Goal: Transaction & Acquisition: Book appointment/travel/reservation

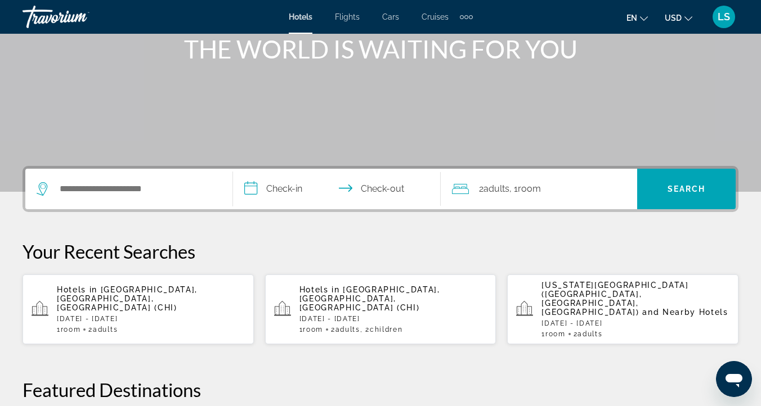
scroll to position [157, 0]
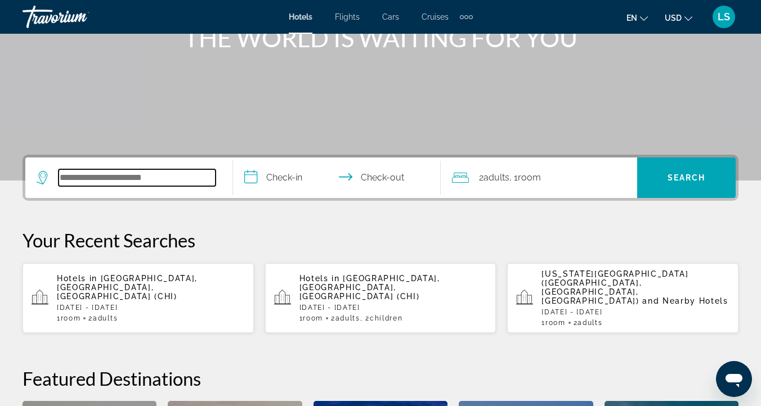
click at [170, 182] on input "Search hotel destination" at bounding box center [137, 177] width 157 height 17
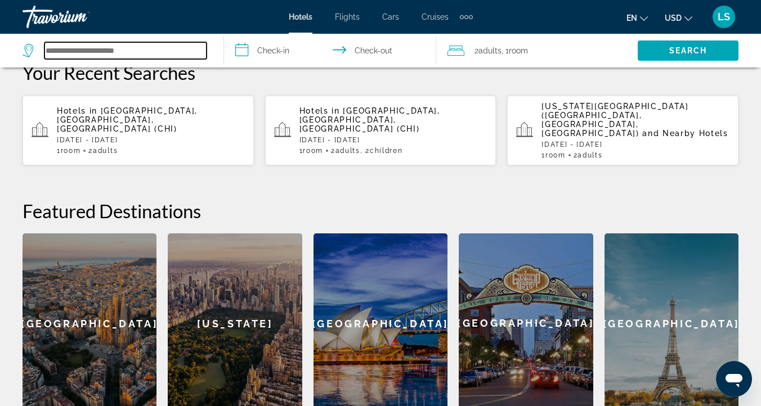
scroll to position [318, 0]
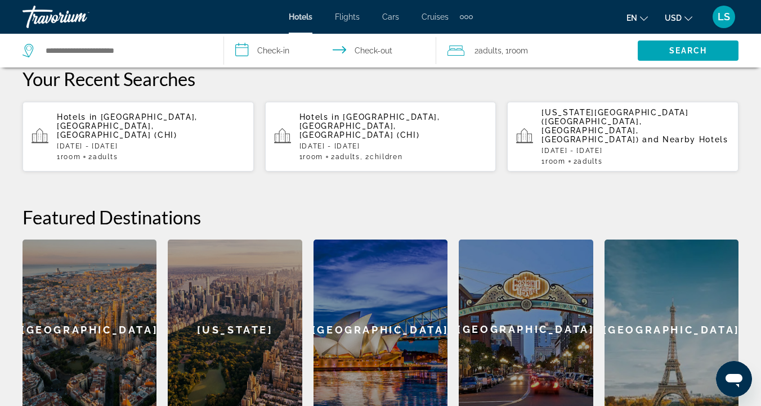
click at [113, 153] on span "Adults" at bounding box center [105, 157] width 25 height 8
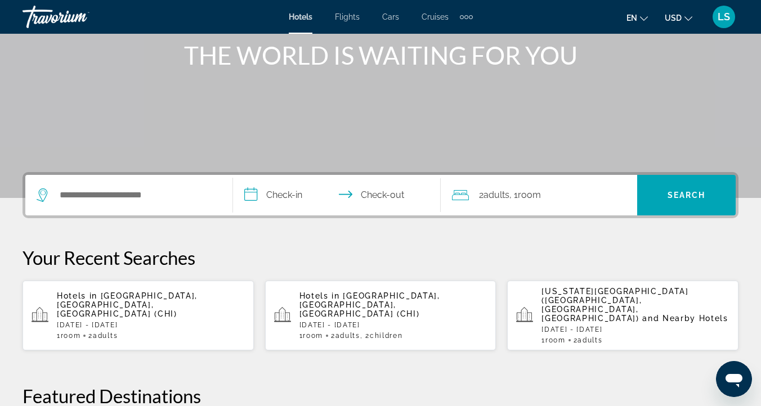
scroll to position [144, 0]
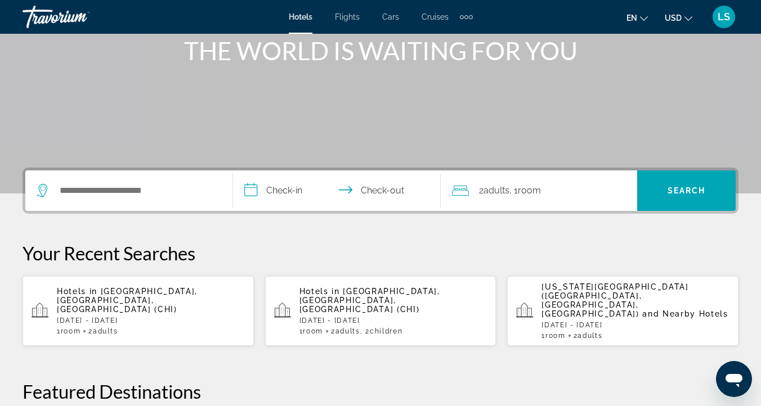
click at [172, 327] on div "1 Room rooms 2 Adult Adults" at bounding box center [151, 331] width 188 height 8
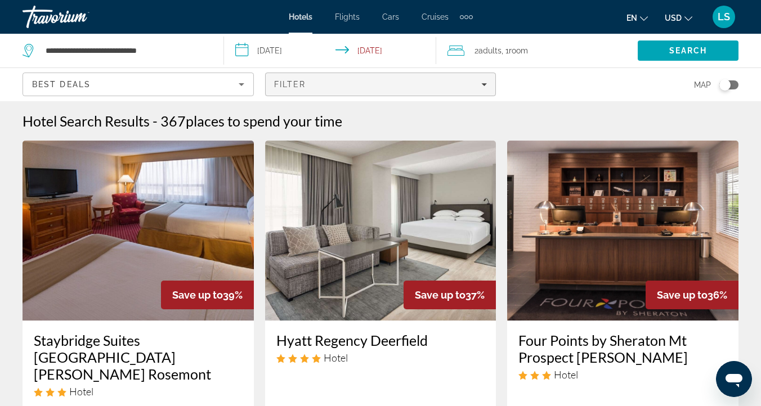
click at [445, 89] on span "Filters" at bounding box center [381, 84] width 230 height 27
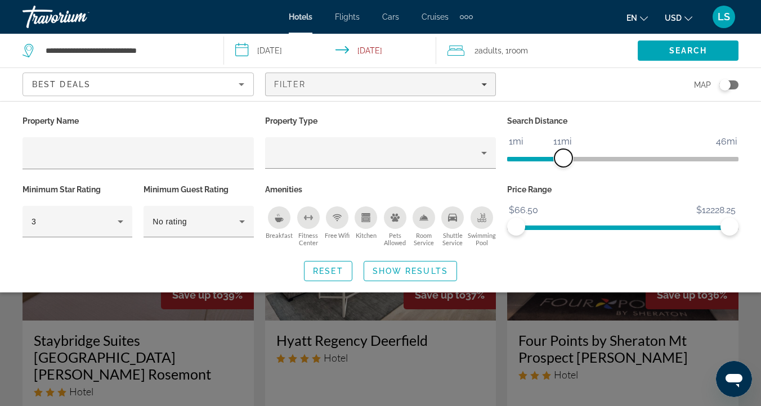
drag, startPoint x: 653, startPoint y: 158, endPoint x: 564, endPoint y: 163, distance: 89.0
click at [564, 163] on span "ngx-slider" at bounding box center [563, 158] width 18 height 18
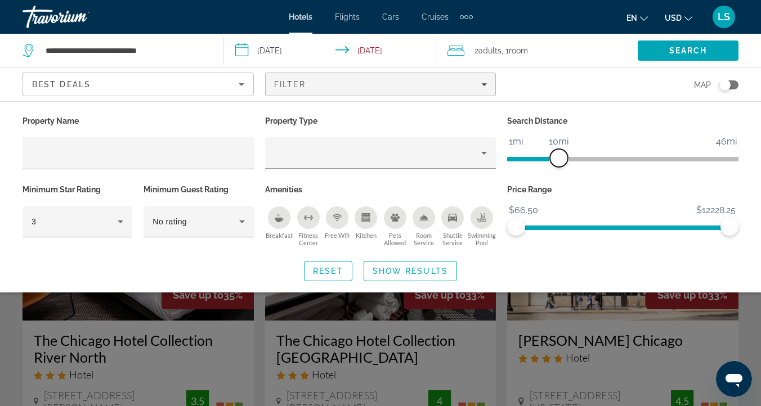
drag, startPoint x: 564, startPoint y: 163, endPoint x: 557, endPoint y: 163, distance: 6.8
click at [557, 163] on span "ngx-slider" at bounding box center [559, 158] width 18 height 18
click at [335, 87] on div "Filter" at bounding box center [380, 84] width 213 height 9
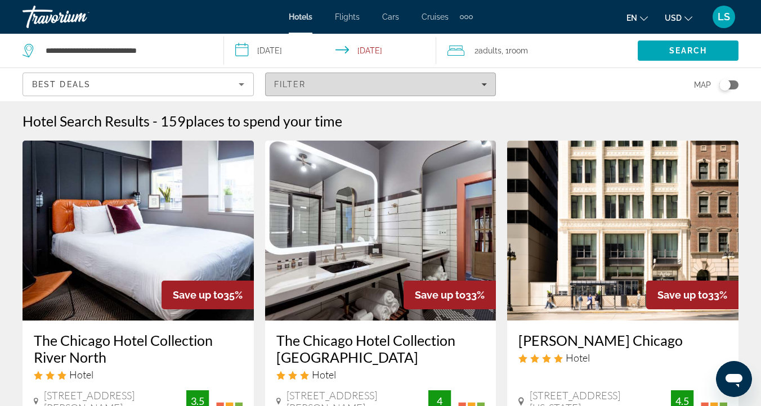
click at [335, 87] on div "Filter" at bounding box center [380, 84] width 213 height 9
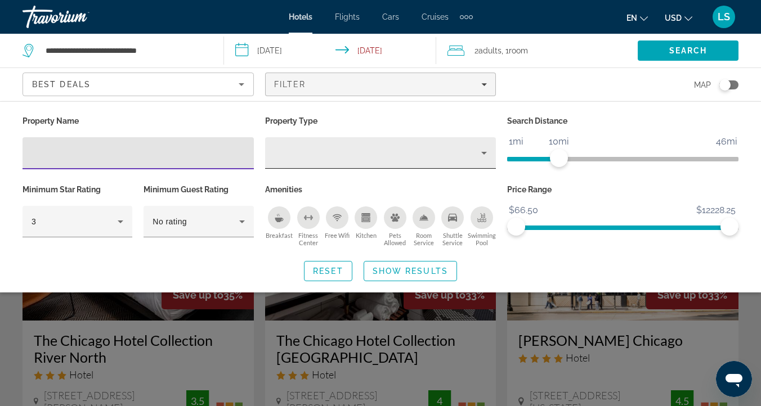
click at [492, 152] on div "Hotel Filters" at bounding box center [380, 153] width 231 height 32
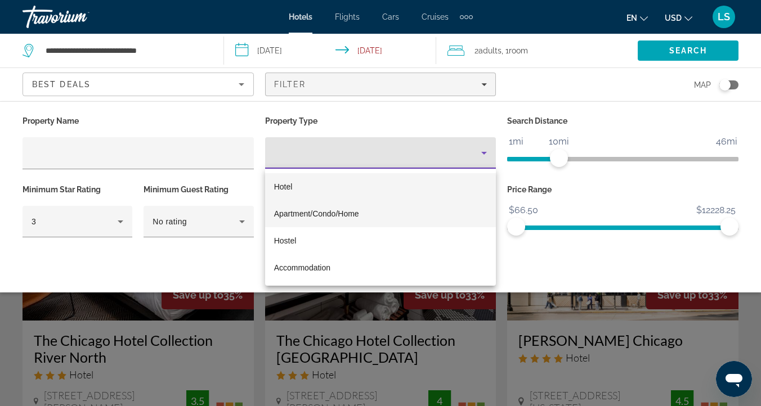
scroll to position [25, 0]
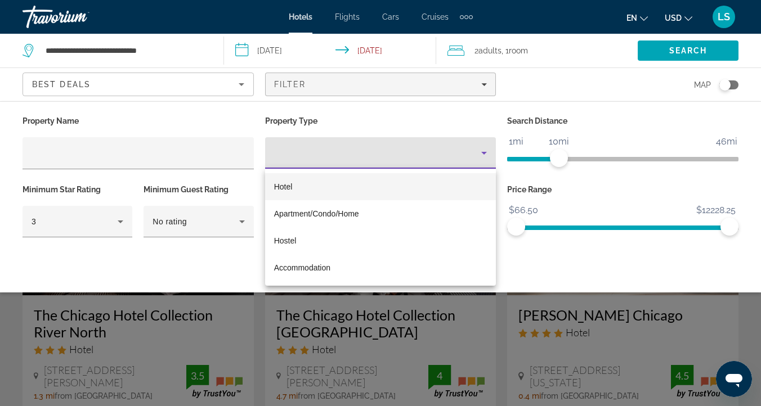
click at [259, 106] on div at bounding box center [380, 203] width 761 height 406
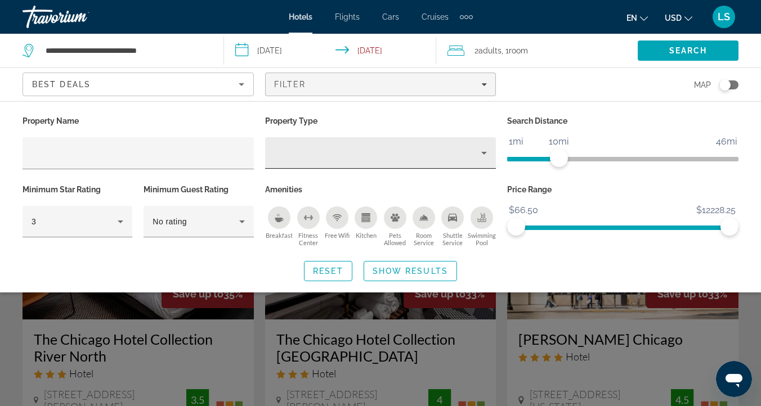
scroll to position [0, 0]
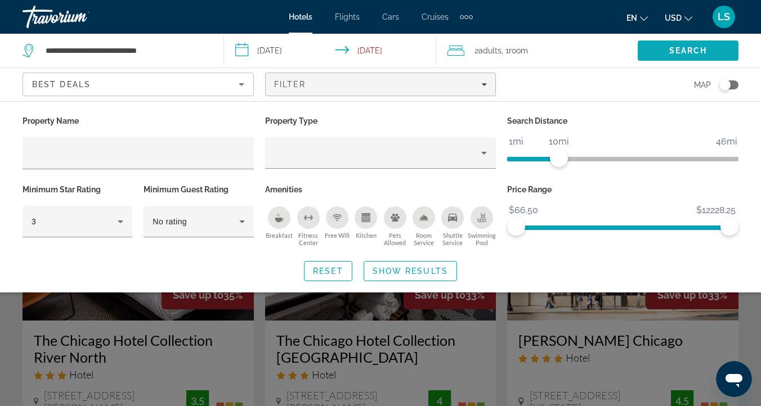
click at [683, 48] on span "Search" at bounding box center [688, 50] width 38 height 9
click at [669, 50] on span "Search" at bounding box center [688, 50] width 38 height 9
click at [397, 272] on span "Show Results" at bounding box center [409, 271] width 75 height 9
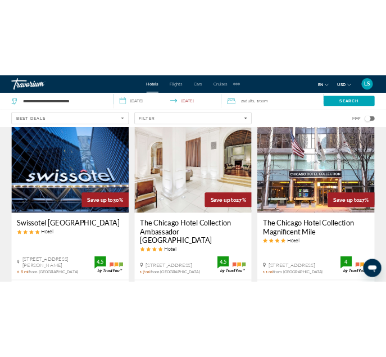
scroll to position [496, 0]
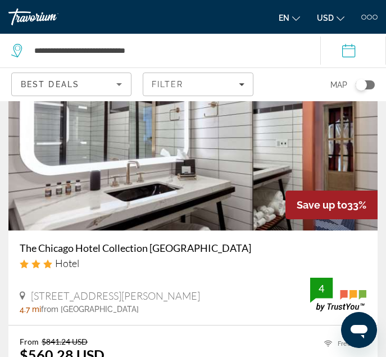
click at [240, 118] on img "Main content" at bounding box center [193, 141] width 370 height 180
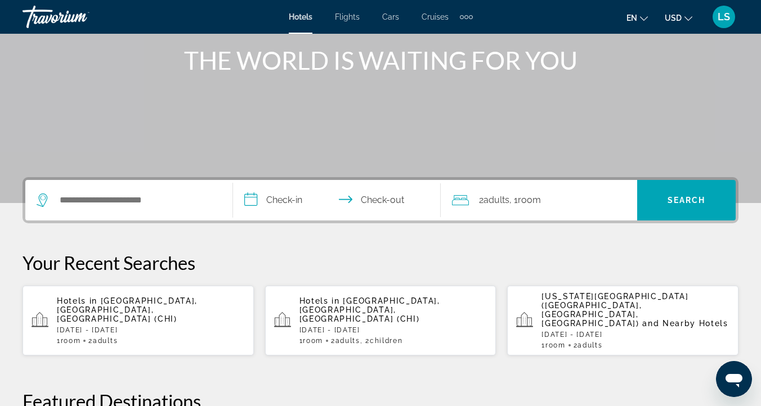
scroll to position [140, 0]
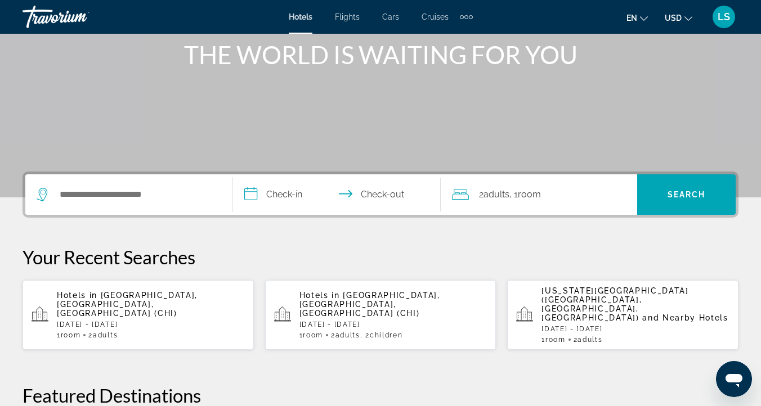
click at [133, 300] on div "Hotels in [GEOGRAPHIC_DATA], [GEOGRAPHIC_DATA], [GEOGRAPHIC_DATA] (CHI) [DATE] …" at bounding box center [151, 315] width 188 height 48
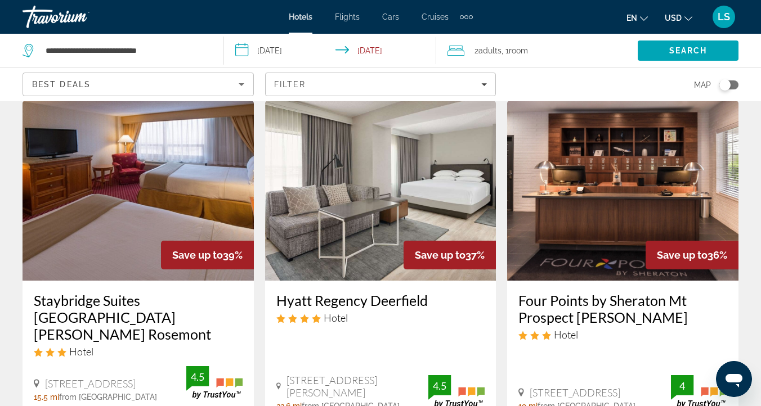
scroll to position [41, 0]
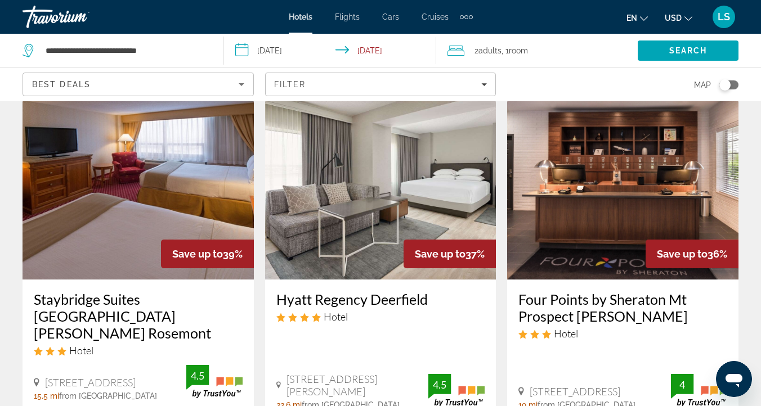
click at [728, 83] on div "Toggle map" at bounding box center [724, 84] width 11 height 11
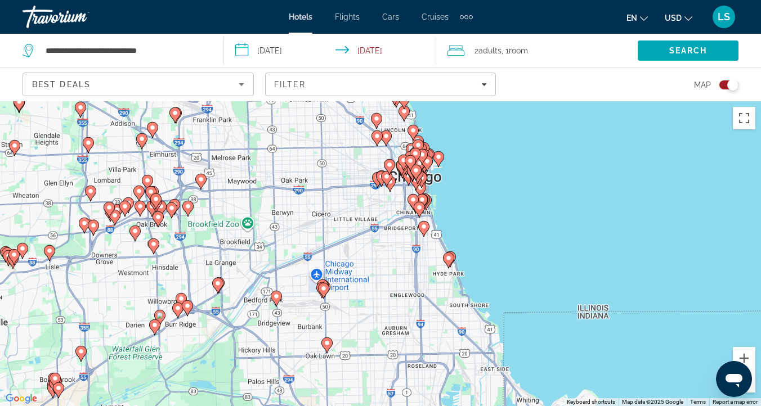
drag, startPoint x: 437, startPoint y: 282, endPoint x: 487, endPoint y: 184, distance: 109.9
click at [487, 184] on div "To activate drag with keyboard, press Alt + Enter. Once in keyboard drag state,…" at bounding box center [380, 253] width 761 height 305
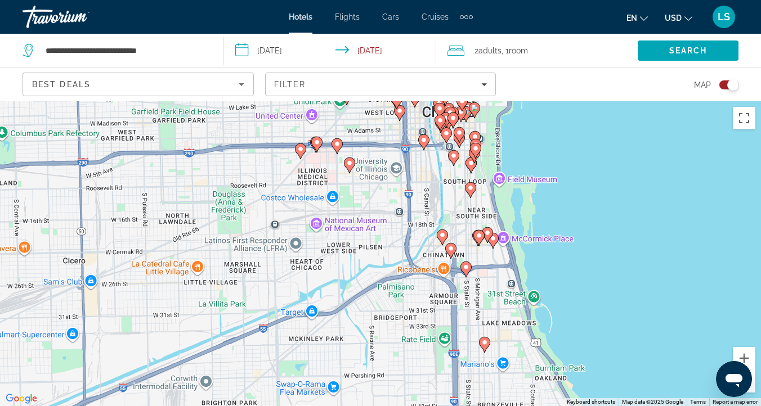
drag, startPoint x: 365, startPoint y: 194, endPoint x: 353, endPoint y: 214, distance: 22.7
click at [353, 214] on div "To activate drag with keyboard, press Alt + Enter. Once in keyboard drag state,…" at bounding box center [380, 253] width 761 height 305
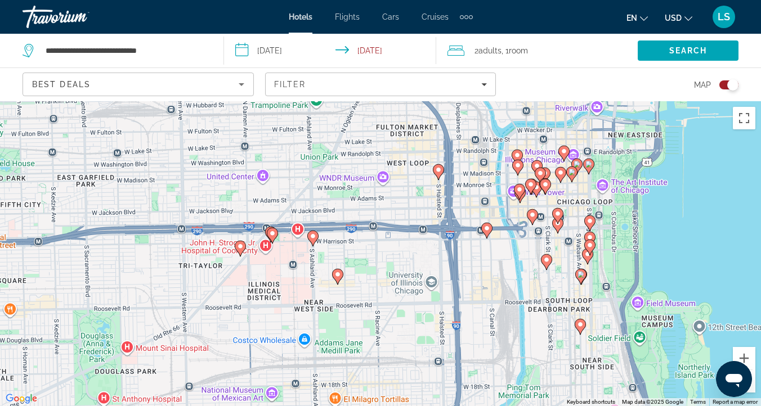
drag, startPoint x: 378, startPoint y: 195, endPoint x: 371, endPoint y: 349, distance: 153.7
click at [371, 349] on div "To activate drag with keyboard, press Alt + Enter. Once in keyboard drag state,…" at bounding box center [380, 253] width 761 height 305
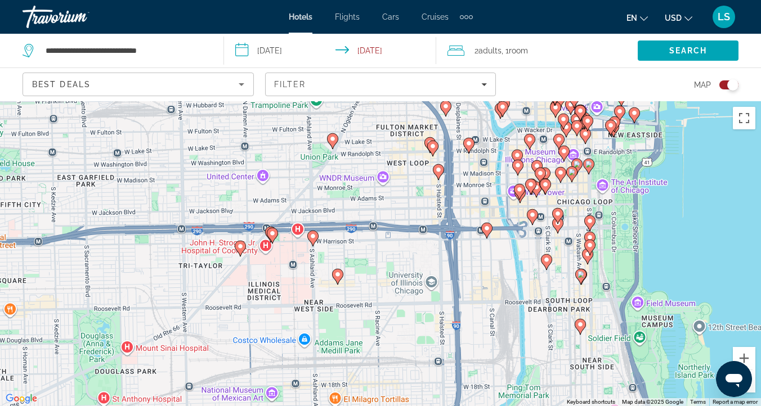
click at [339, 278] on icon "Main content" at bounding box center [337, 276] width 10 height 15
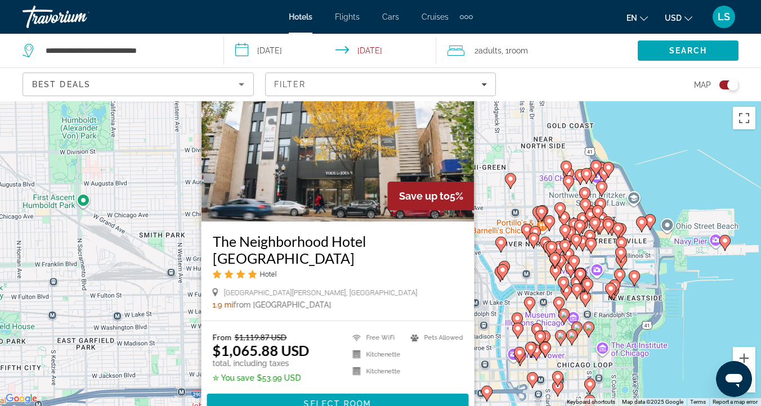
click at [523, 256] on div "To activate drag with keyboard, press Alt + Enter. Once in keyboard drag state,…" at bounding box center [380, 253] width 761 height 305
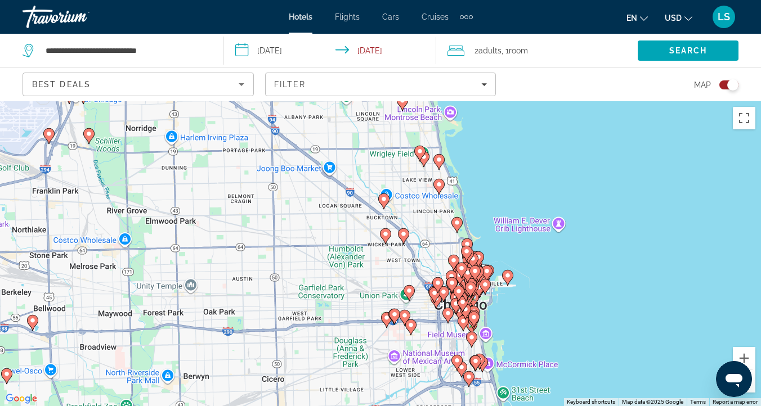
drag, startPoint x: 414, startPoint y: 379, endPoint x: 414, endPoint y: 324, distance: 55.1
click at [414, 324] on div "To activate drag with keyboard, press Alt + Enter. Once in keyboard drag state,…" at bounding box center [380, 253] width 761 height 305
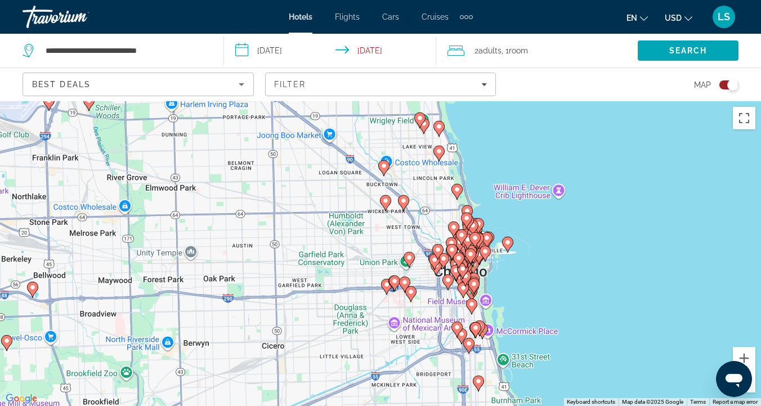
click at [404, 280] on image "Main content" at bounding box center [404, 282] width 7 height 7
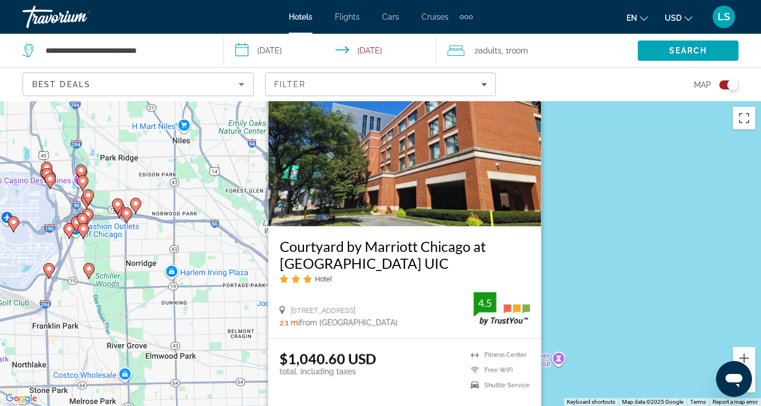
click at [621, 204] on div "To activate drag with keyboard, press Alt + Enter. Once in keyboard drag state,…" at bounding box center [380, 253] width 761 height 305
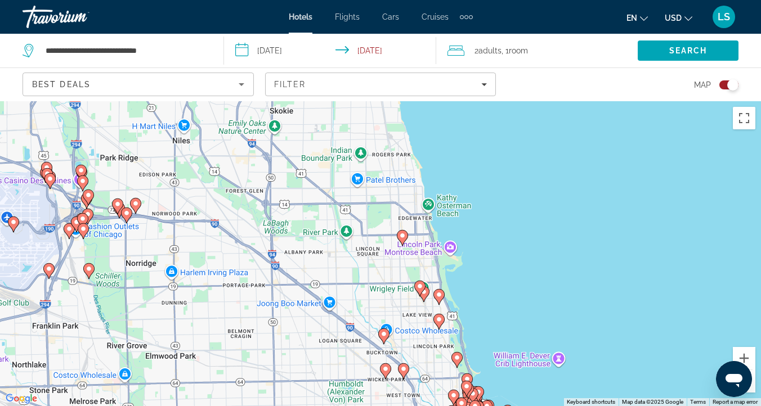
click at [386, 369] on image "Main content" at bounding box center [385, 369] width 7 height 7
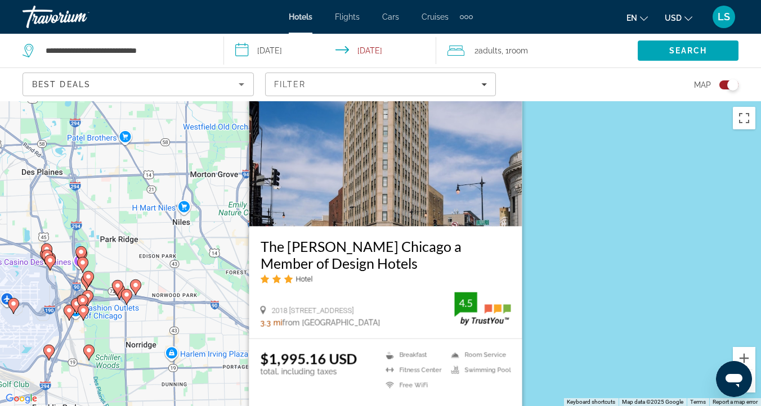
click at [605, 242] on div "To activate drag with keyboard, press Alt + Enter. Once in keyboard drag state,…" at bounding box center [380, 253] width 761 height 305
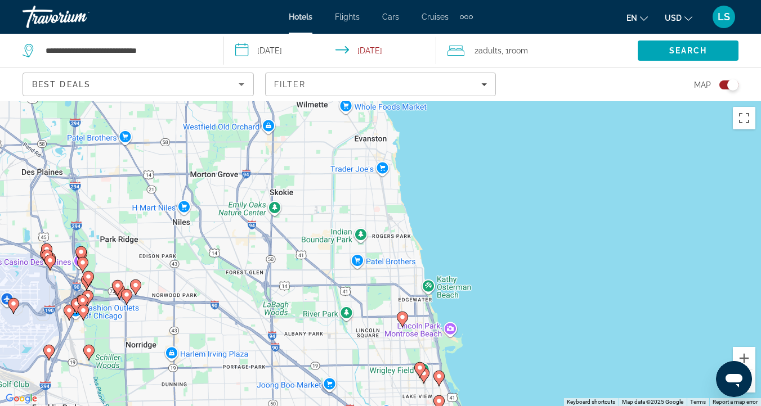
click at [403, 316] on image "Main content" at bounding box center [402, 317] width 7 height 7
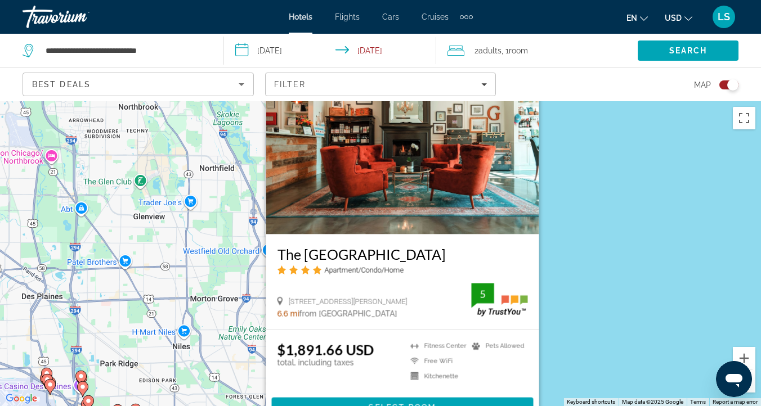
click at [596, 225] on div "To activate drag with keyboard, press Alt + Enter. Once in keyboard drag state,…" at bounding box center [380, 253] width 761 height 305
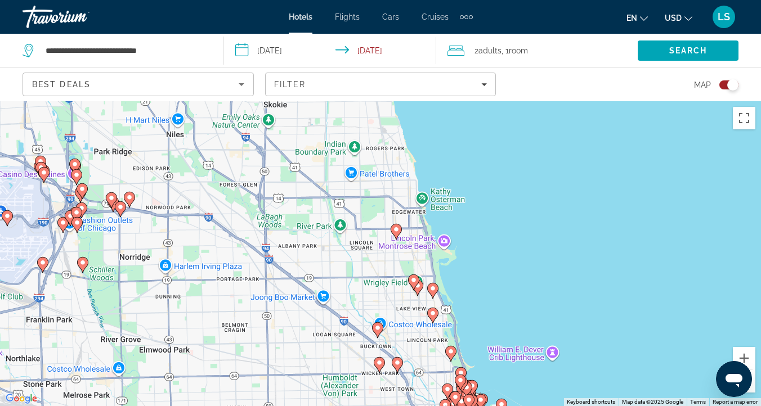
drag, startPoint x: 573, startPoint y: 325, endPoint x: 566, endPoint y: 111, distance: 213.8
click at [566, 111] on div "To activate drag with keyboard, press Alt + Enter. Once in keyboard drag state,…" at bounding box center [380, 253] width 761 height 305
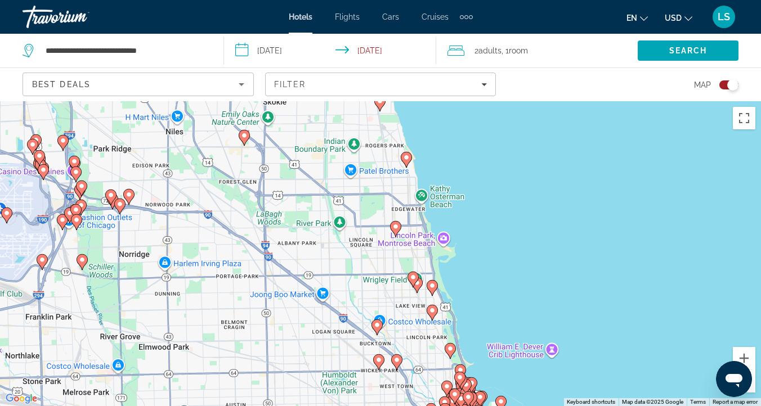
click at [410, 275] on image "Main content" at bounding box center [413, 277] width 7 height 7
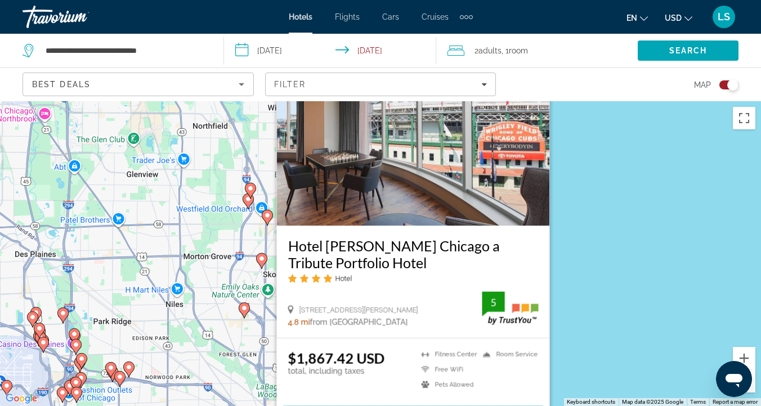
click at [623, 229] on div "To activate drag with keyboard, press Alt + Enter. Once in keyboard drag state,…" at bounding box center [380, 253] width 761 height 305
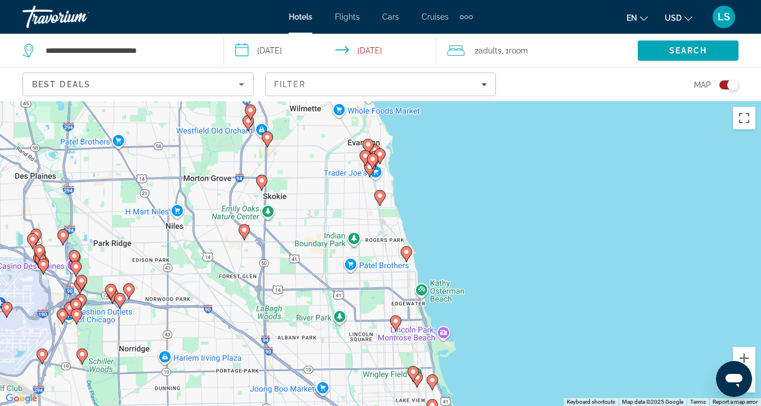
drag, startPoint x: 513, startPoint y: 371, endPoint x: 516, endPoint y: 259, distance: 112.5
click at [516, 259] on div "To activate drag with keyboard, press Alt + Enter. Once in keyboard drag state,…" at bounding box center [380, 253] width 761 height 305
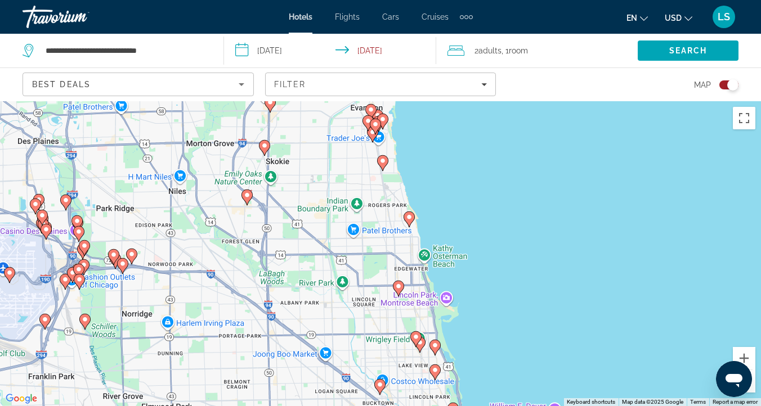
click at [435, 345] on image "Main content" at bounding box center [434, 345] width 7 height 7
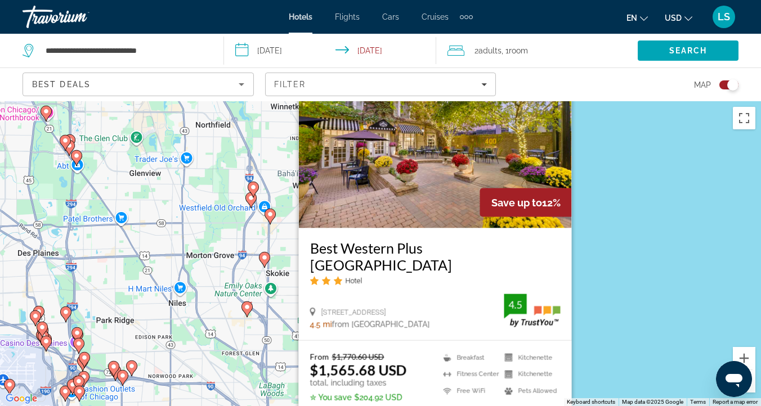
drag, startPoint x: 613, startPoint y: 265, endPoint x: 613, endPoint y: 276, distance: 10.7
click at [613, 276] on div "To activate drag with keyboard, press Alt + Enter. Once in keyboard drag state,…" at bounding box center [380, 253] width 761 height 305
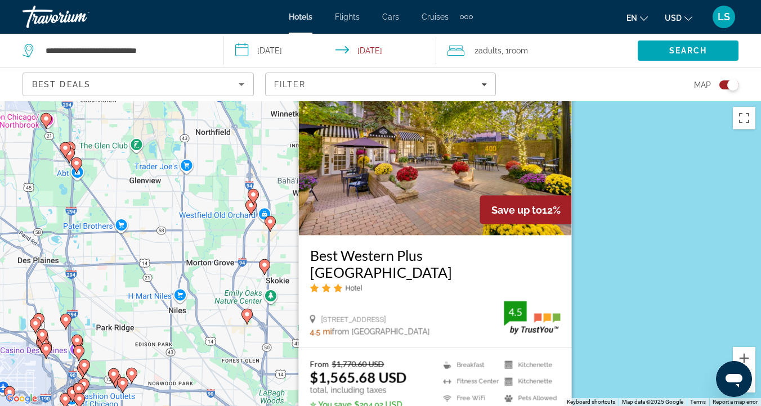
click at [544, 158] on img "Main content" at bounding box center [435, 146] width 273 height 180
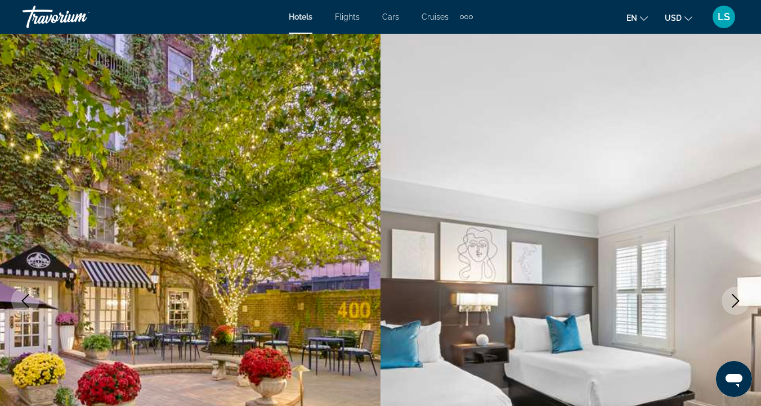
click at [735, 305] on icon "Next image" at bounding box center [735, 301] width 14 height 14
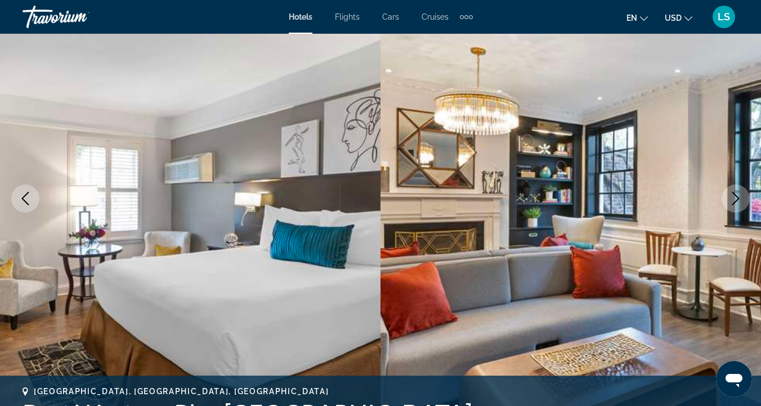
scroll to position [106, 0]
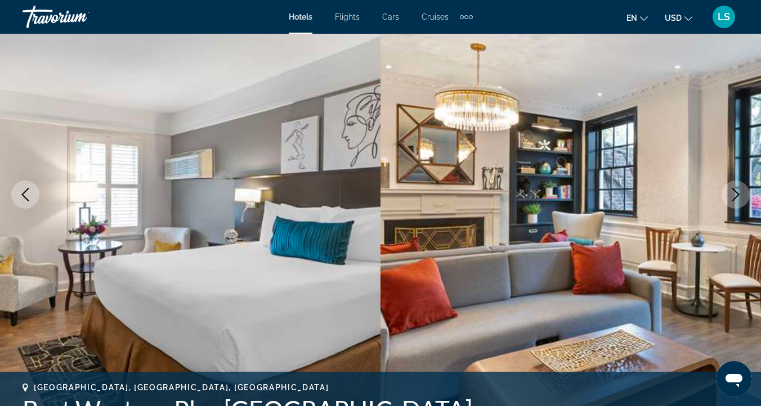
click at [738, 190] on icon "Next image" at bounding box center [735, 195] width 14 height 14
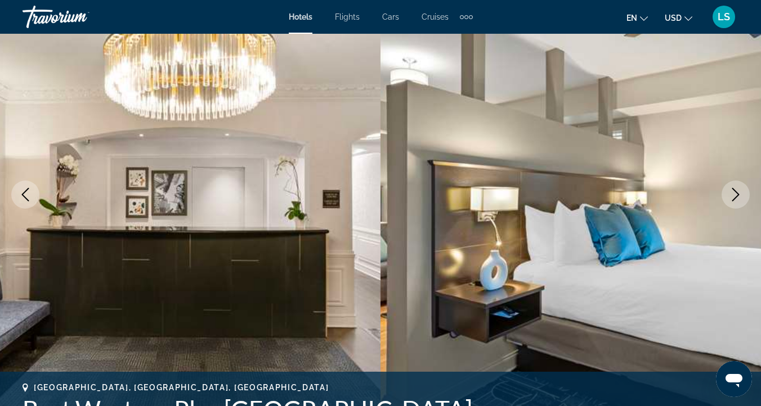
click at [738, 190] on icon "Next image" at bounding box center [735, 195] width 14 height 14
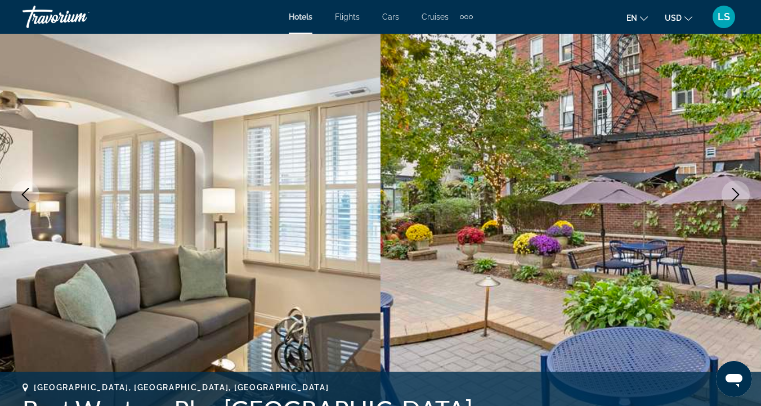
click at [738, 190] on icon "Next image" at bounding box center [735, 195] width 14 height 14
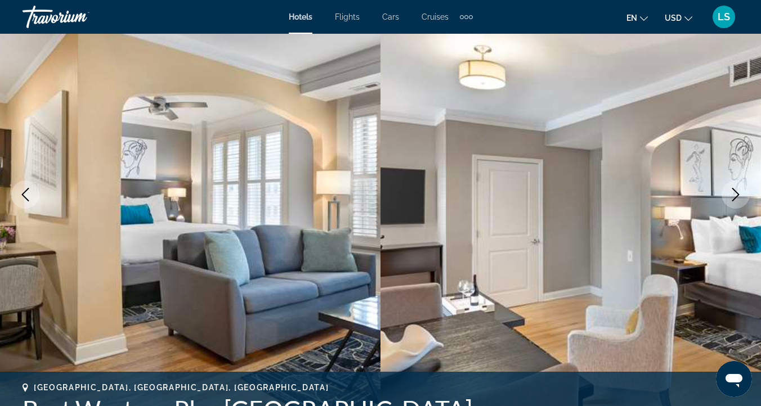
click at [25, 193] on icon "Previous image" at bounding box center [26, 195] width 14 height 14
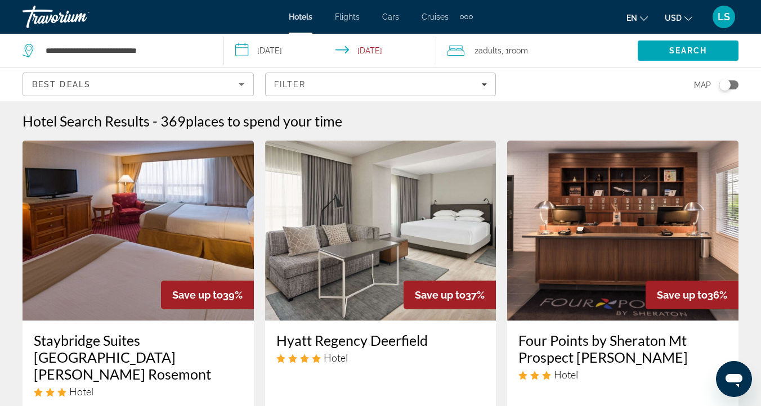
click at [719, 82] on div "Toggle map" at bounding box center [724, 84] width 11 height 11
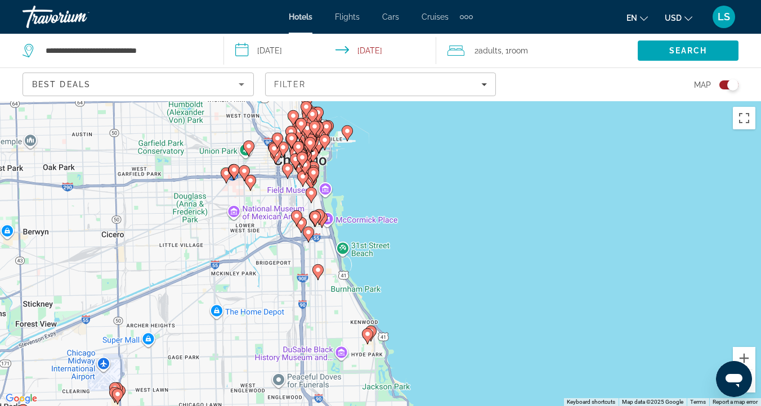
drag, startPoint x: 230, startPoint y: 271, endPoint x: 281, endPoint y: 314, distance: 67.1
click at [281, 314] on div "To activate drag with keyboard, press Alt + Enter. Once in keyboard drag state,…" at bounding box center [380, 253] width 761 height 305
click at [367, 338] on icon "Main content" at bounding box center [367, 336] width 10 height 15
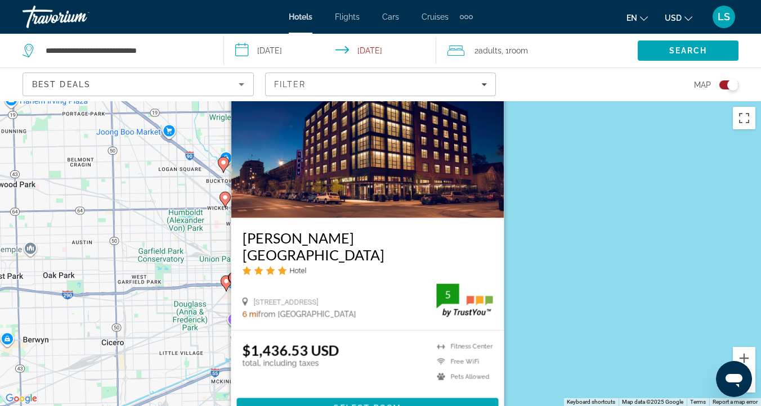
click at [539, 167] on div "To activate drag with keyboard, press Alt + Enter. Once in keyboard drag state,…" at bounding box center [380, 253] width 761 height 305
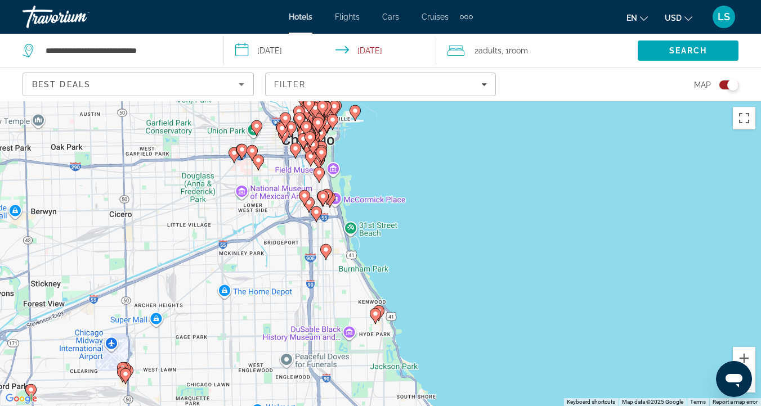
drag, startPoint x: 435, startPoint y: 331, endPoint x: 443, endPoint y: 201, distance: 130.7
click at [443, 201] on div "To activate drag with keyboard, press Alt + Enter. Once in keyboard drag state,…" at bounding box center [380, 253] width 761 height 305
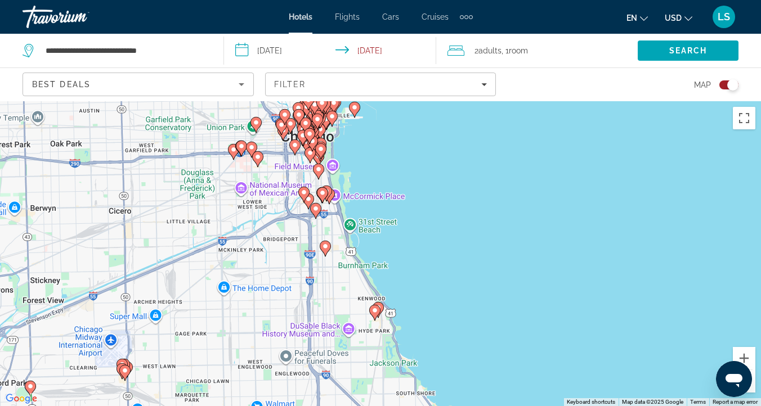
click at [380, 304] on image "Main content" at bounding box center [378, 307] width 7 height 7
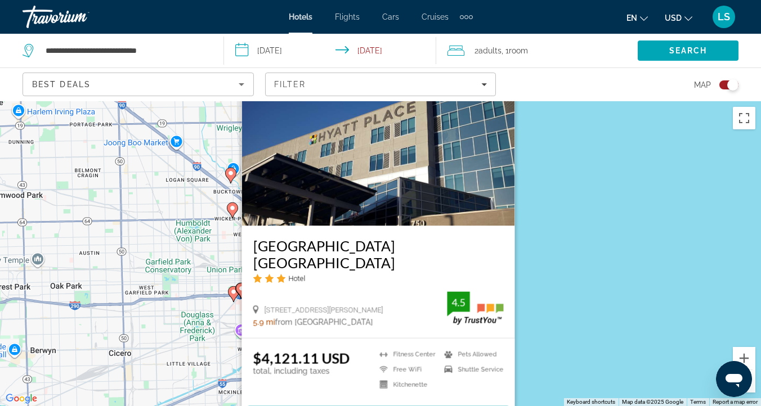
click at [550, 263] on div "To activate drag with keyboard, press Alt + Enter. Once in keyboard drag state,…" at bounding box center [380, 253] width 761 height 305
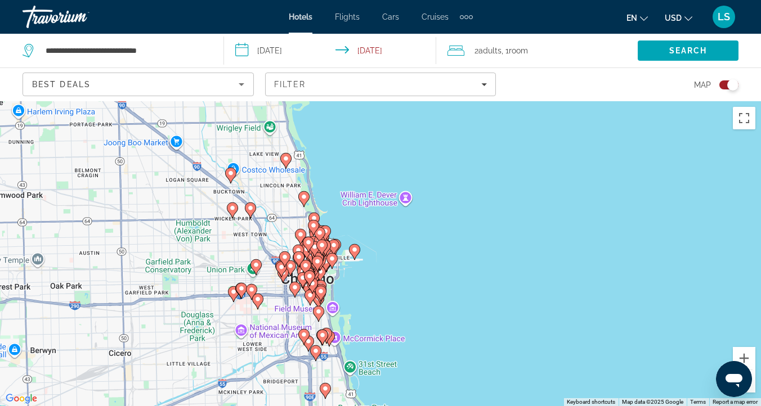
click at [315, 354] on icon "Main content" at bounding box center [316, 353] width 10 height 15
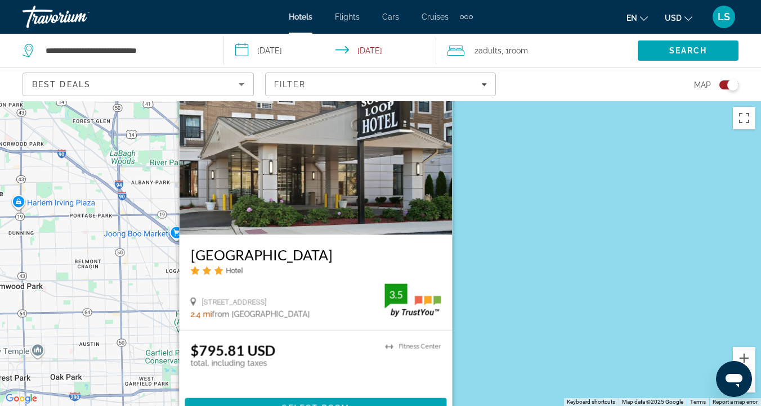
click at [404, 179] on img "Main content" at bounding box center [315, 145] width 273 height 180
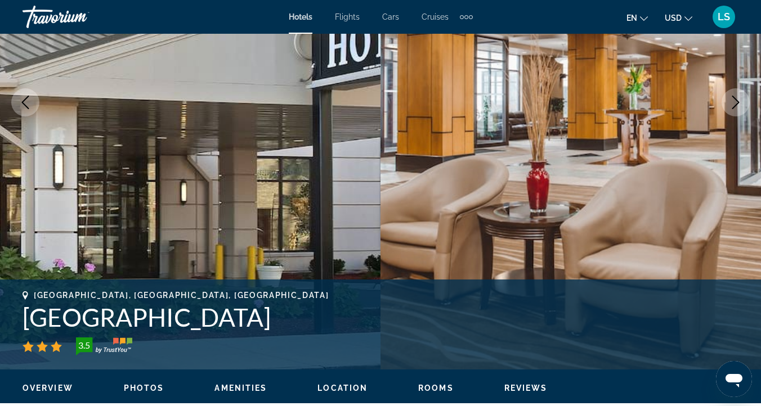
scroll to position [198, 0]
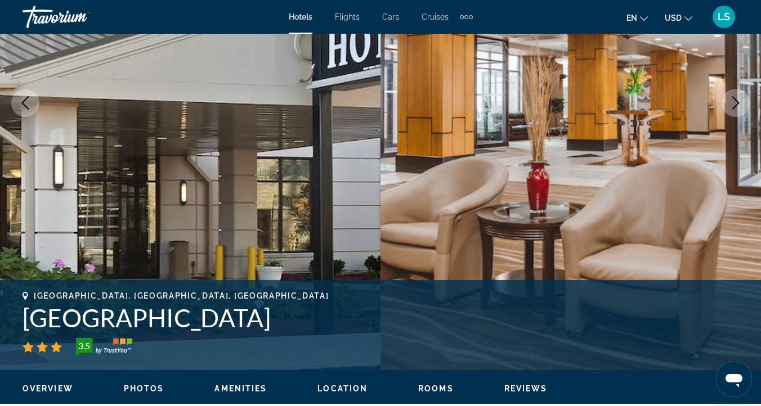
click at [732, 106] on icon "Next image" at bounding box center [735, 103] width 14 height 14
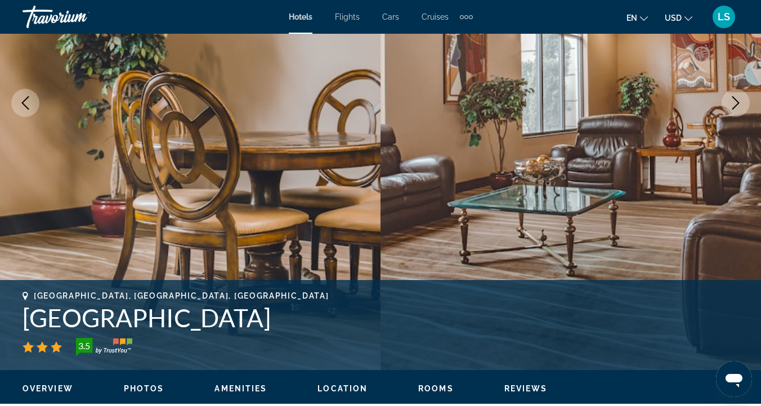
click at [732, 106] on icon "Next image" at bounding box center [735, 103] width 14 height 14
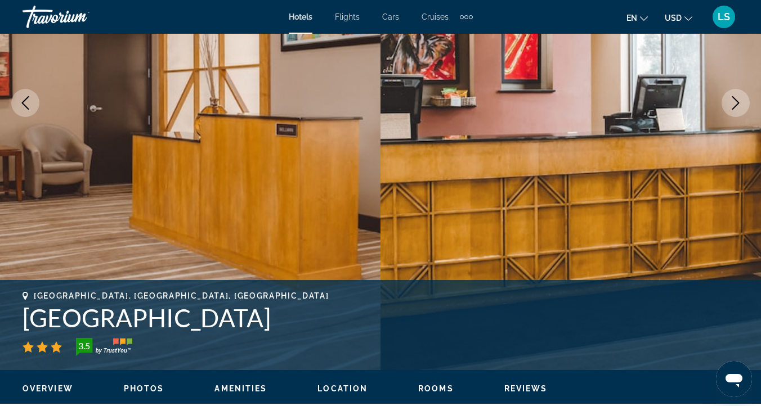
click at [732, 106] on icon "Next image" at bounding box center [735, 103] width 14 height 14
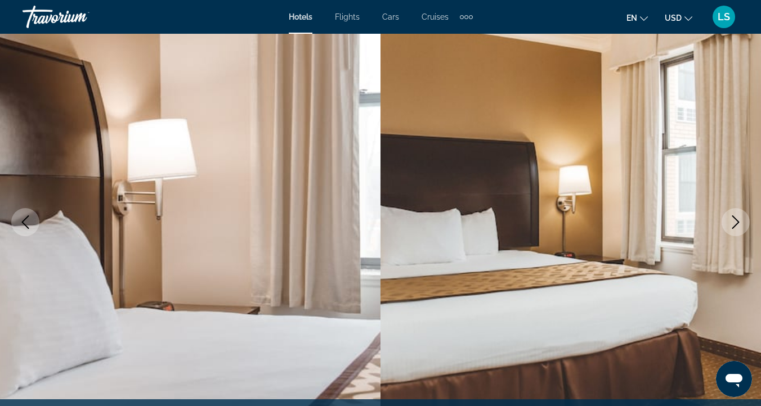
scroll to position [82, 0]
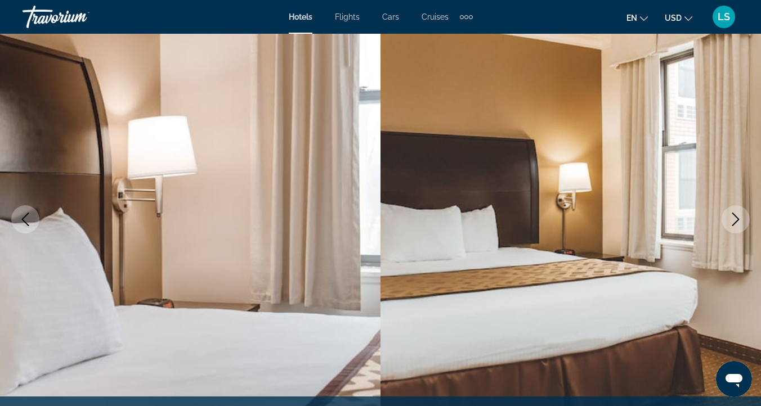
click at [737, 221] on icon "Next image" at bounding box center [735, 220] width 7 height 14
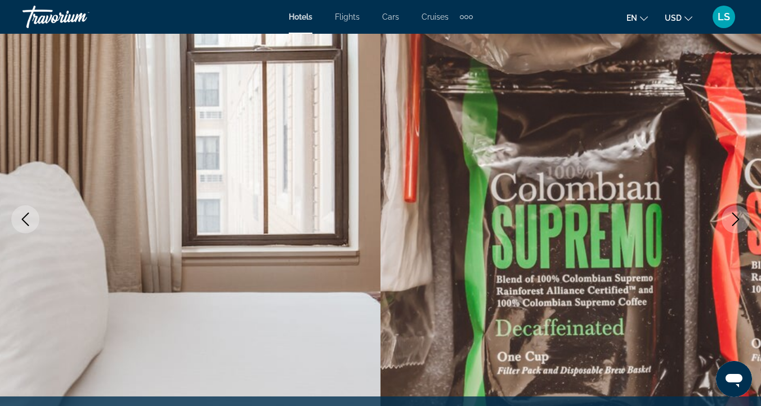
click at [737, 220] on icon "Next image" at bounding box center [735, 220] width 7 height 14
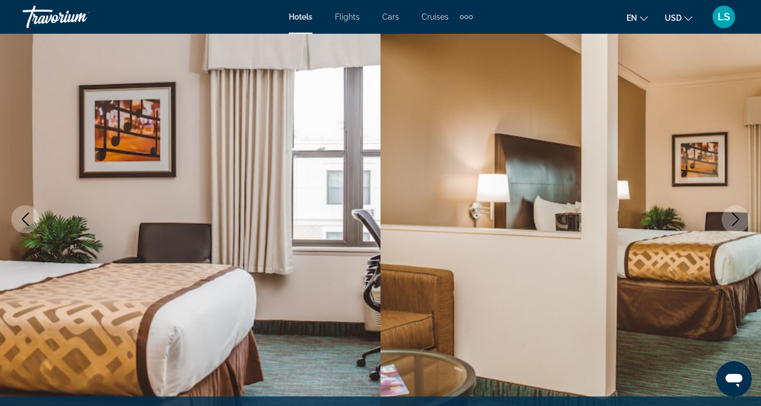
click at [737, 220] on icon "Next image" at bounding box center [735, 220] width 7 height 14
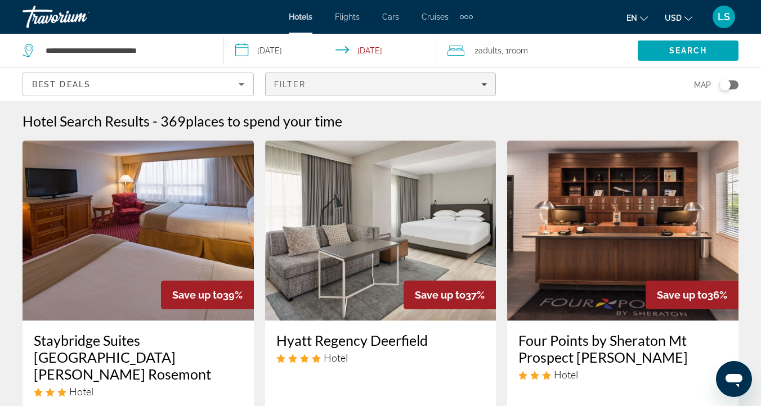
click at [291, 85] on span "Filter" at bounding box center [290, 84] width 32 height 9
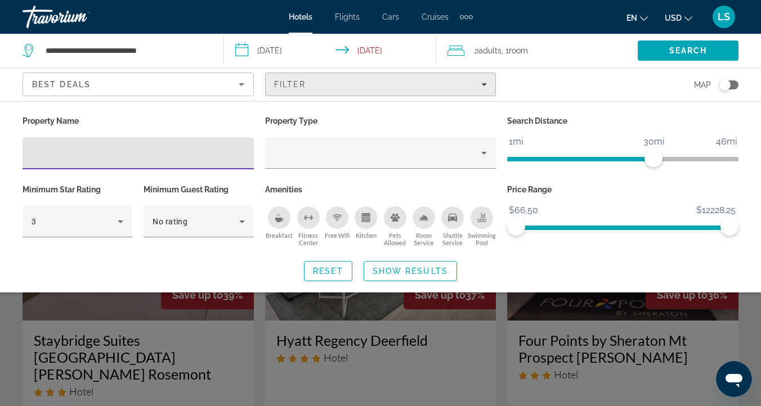
click at [291, 85] on span "Filter" at bounding box center [290, 84] width 32 height 9
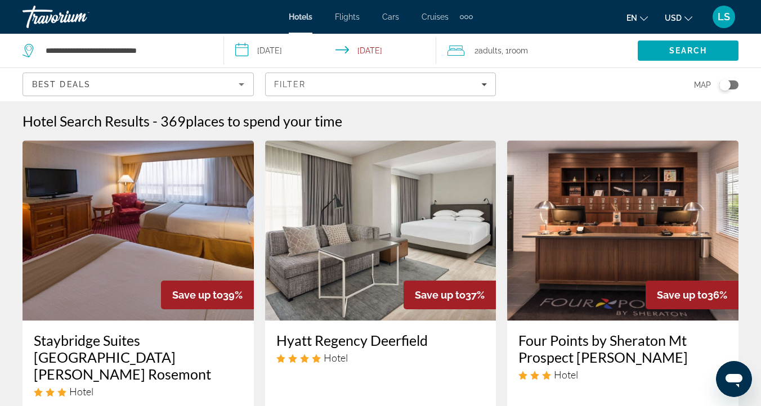
click at [726, 83] on div "Toggle map" at bounding box center [724, 84] width 11 height 11
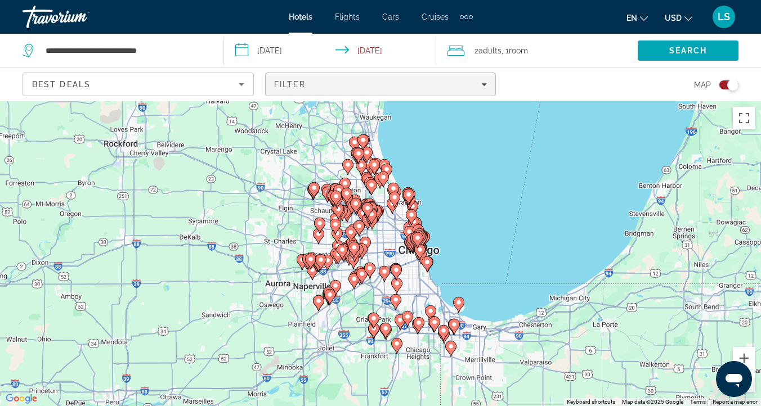
click at [484, 75] on span "Filters" at bounding box center [381, 84] width 230 height 27
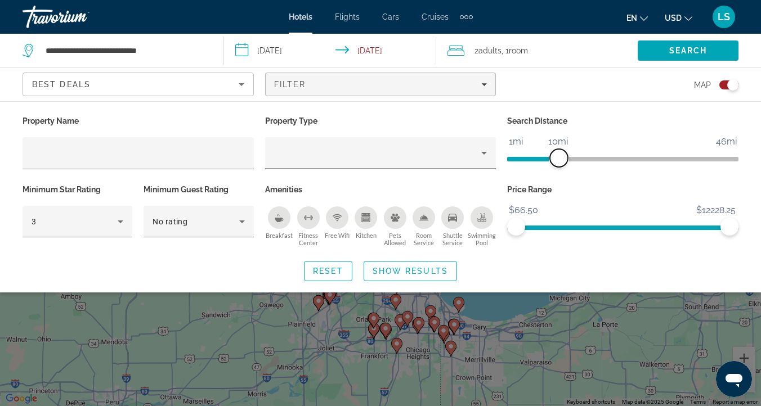
drag, startPoint x: 659, startPoint y: 159, endPoint x: 560, endPoint y: 162, distance: 98.5
click at [560, 162] on span "ngx-slider" at bounding box center [559, 158] width 18 height 18
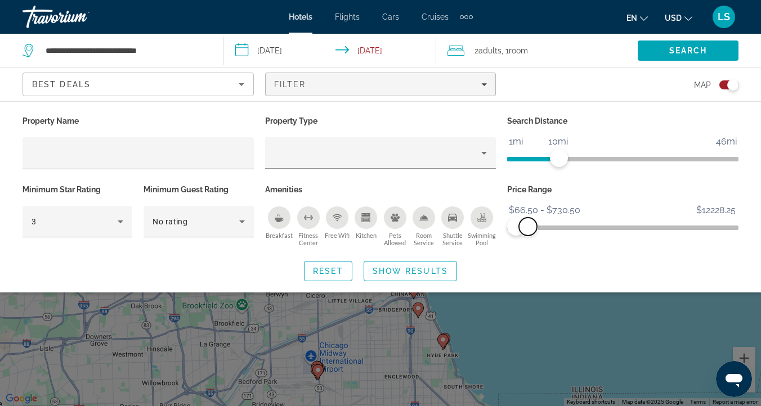
drag, startPoint x: 729, startPoint y: 222, endPoint x: 528, endPoint y: 248, distance: 203.0
click at [528, 248] on div "Price Range $66.50 $12228.25 $66.50 $730.50 $66.50 - $730.50" at bounding box center [622, 216] width 242 height 68
click at [408, 263] on span "Search widget" at bounding box center [410, 271] width 92 height 27
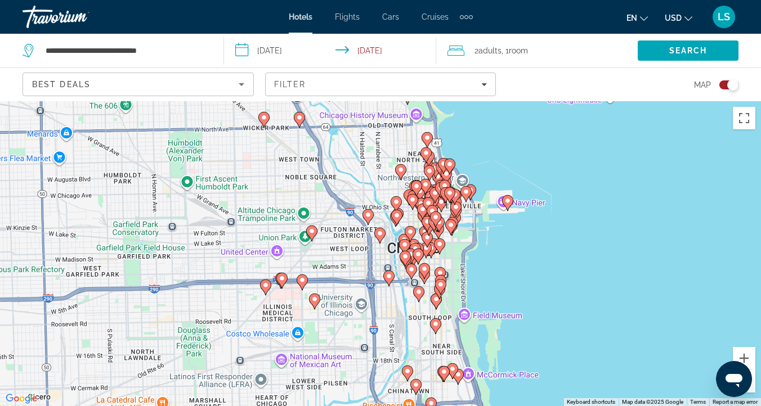
click at [312, 299] on image "Main content" at bounding box center [314, 299] width 7 height 7
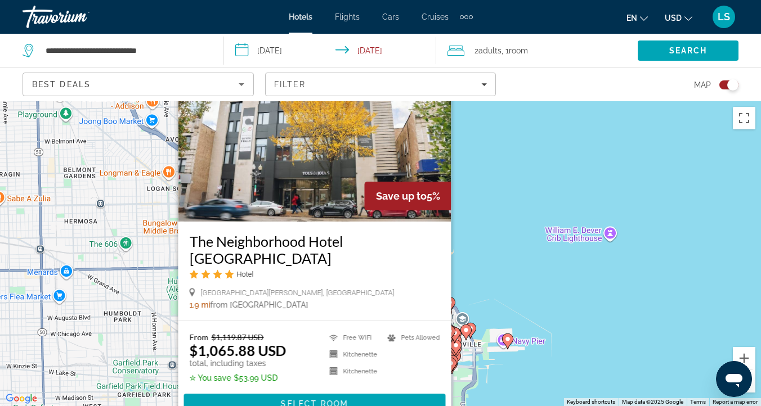
click at [579, 174] on div "To activate drag with keyboard, press Alt + Enter. Once in keyboard drag state,…" at bounding box center [380, 253] width 761 height 305
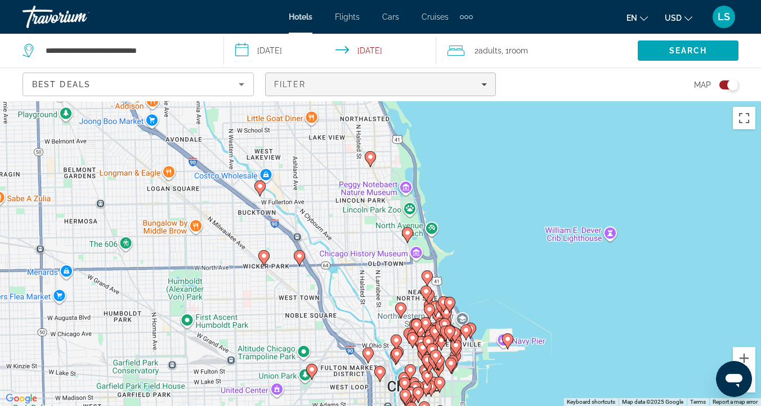
click at [470, 86] on div "Filter" at bounding box center [380, 84] width 213 height 9
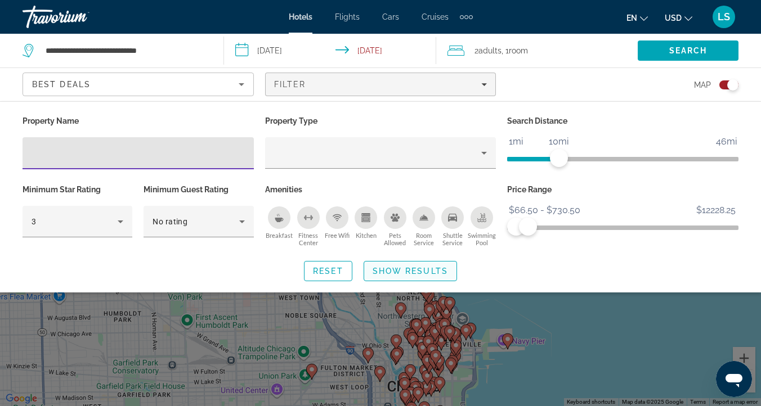
click at [415, 270] on span "Show Results" at bounding box center [409, 271] width 75 height 9
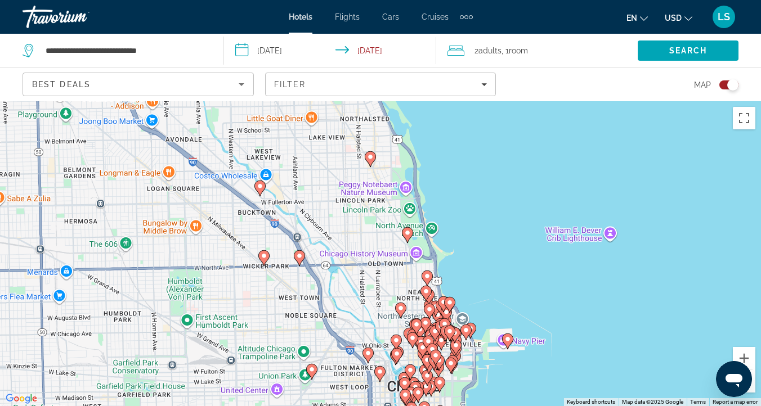
click at [428, 277] on image "Main content" at bounding box center [427, 276] width 7 height 7
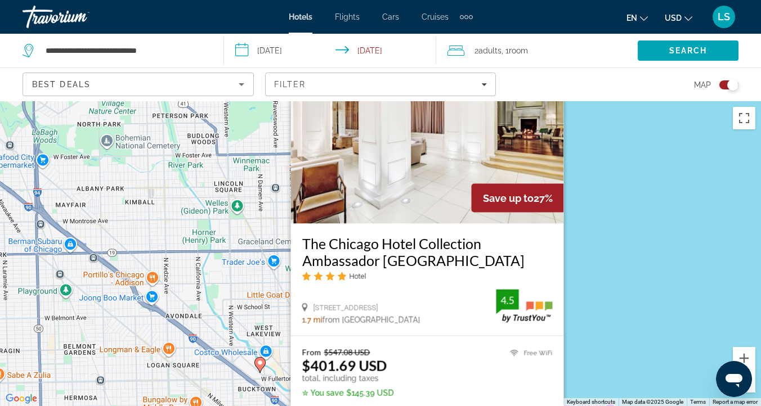
click at [392, 133] on img "Main content" at bounding box center [427, 134] width 273 height 180
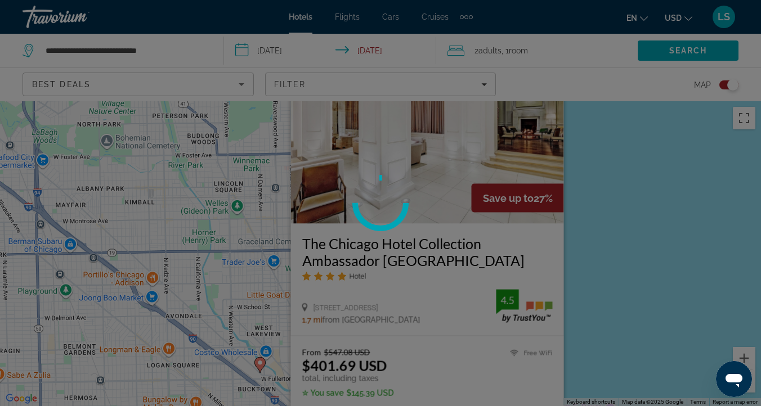
click at [392, 133] on div at bounding box center [380, 203] width 761 height 406
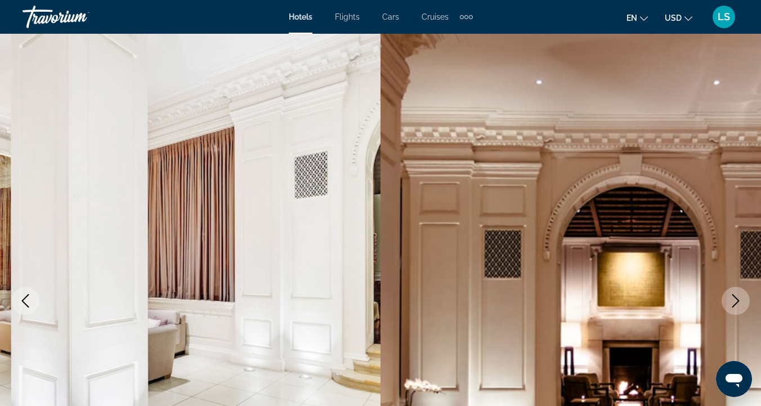
click at [737, 302] on icon "Next image" at bounding box center [735, 301] width 7 height 14
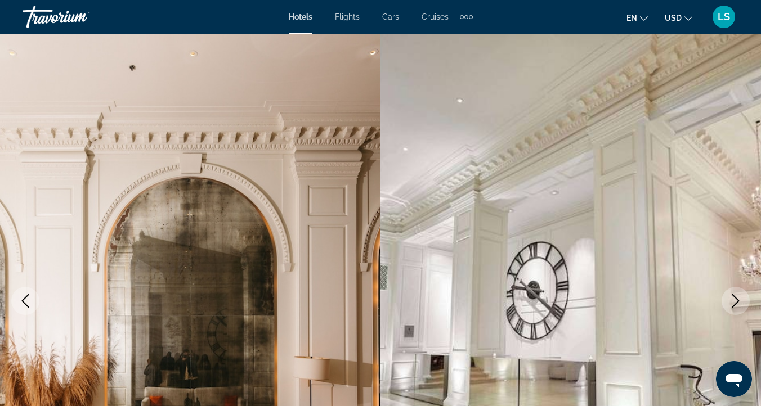
click at [737, 302] on icon "Next image" at bounding box center [735, 301] width 7 height 14
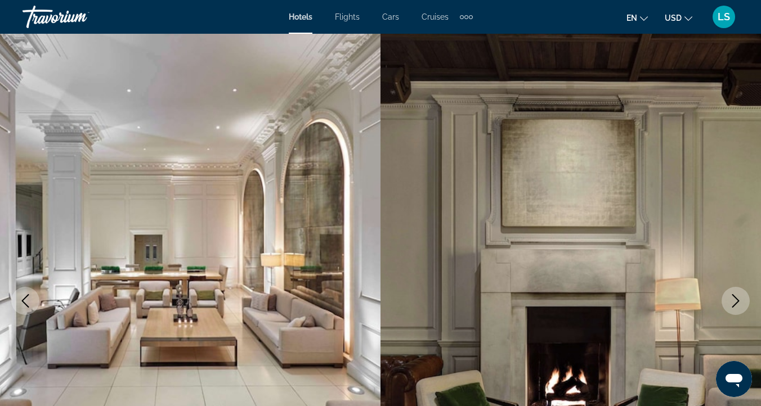
click at [740, 303] on icon "Next image" at bounding box center [735, 301] width 14 height 14
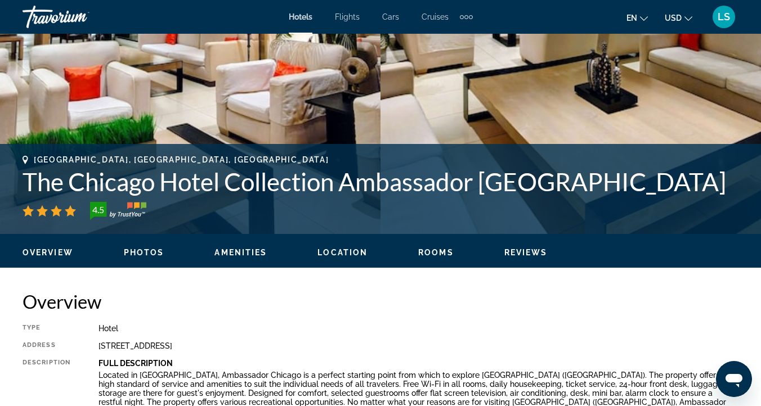
scroll to position [336, 0]
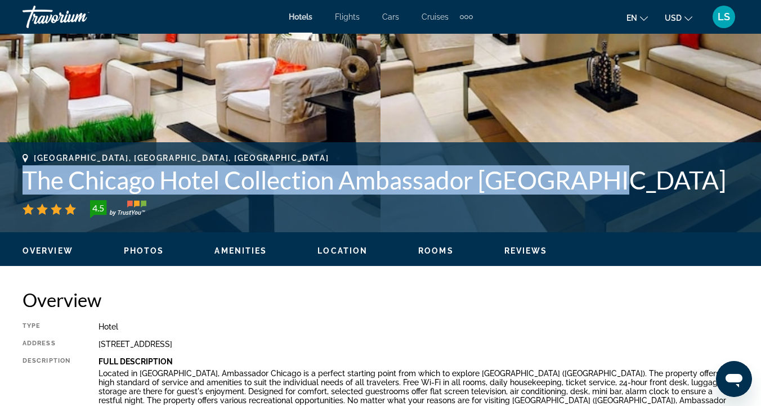
drag, startPoint x: 24, startPoint y: 185, endPoint x: 612, endPoint y: 172, distance: 588.0
click at [612, 172] on h1 "The Chicago Hotel Collection Ambassador [GEOGRAPHIC_DATA]" at bounding box center [381, 179] width 716 height 29
copy h1 "The Chicago Hotel Collection Ambassador [GEOGRAPHIC_DATA]"
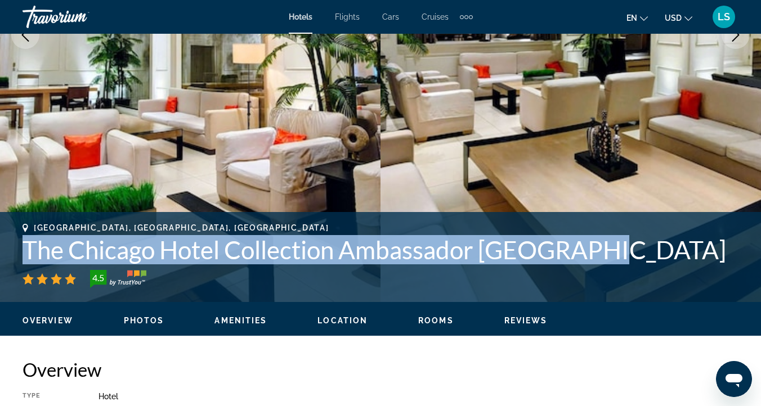
scroll to position [0, 0]
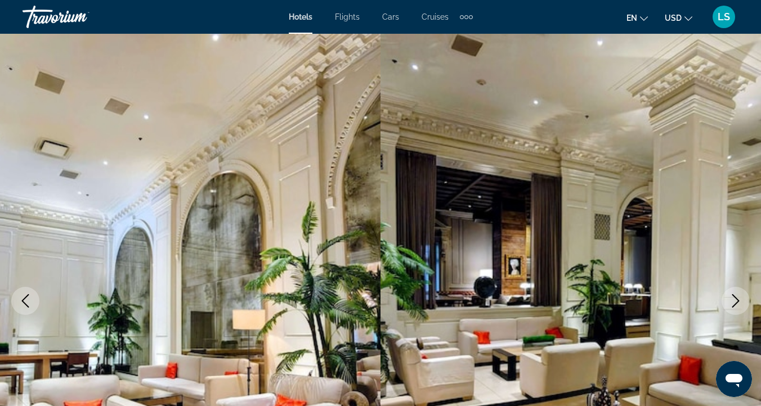
click at [21, 295] on icon "Previous image" at bounding box center [26, 301] width 14 height 14
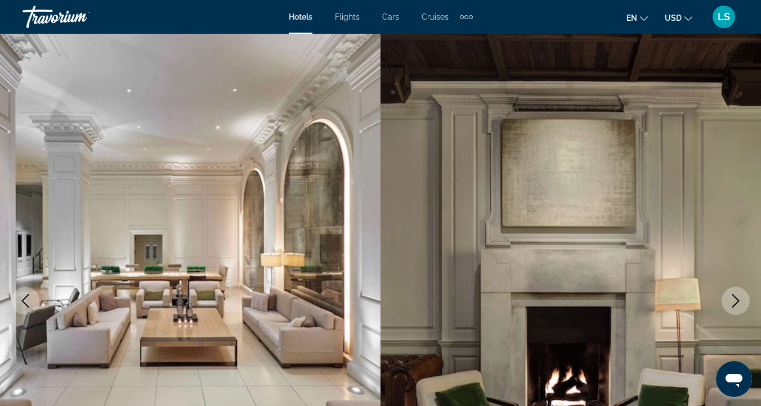
click at [21, 295] on icon "Previous image" at bounding box center [26, 301] width 14 height 14
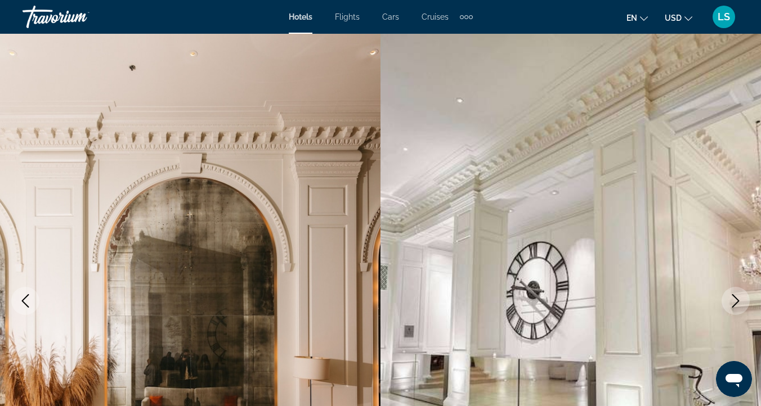
click at [21, 295] on icon "Previous image" at bounding box center [26, 301] width 14 height 14
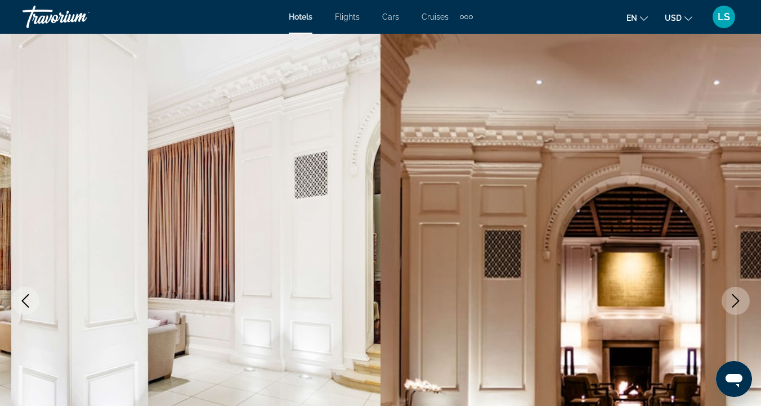
click at [21, 295] on icon "Previous image" at bounding box center [26, 301] width 14 height 14
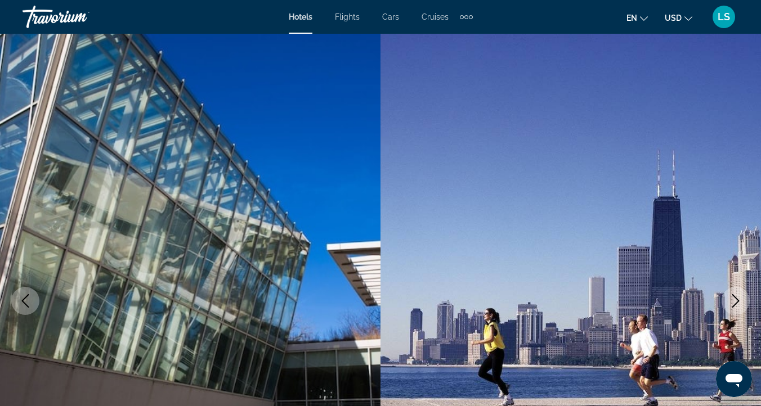
click at [21, 295] on icon "Previous image" at bounding box center [26, 301] width 14 height 14
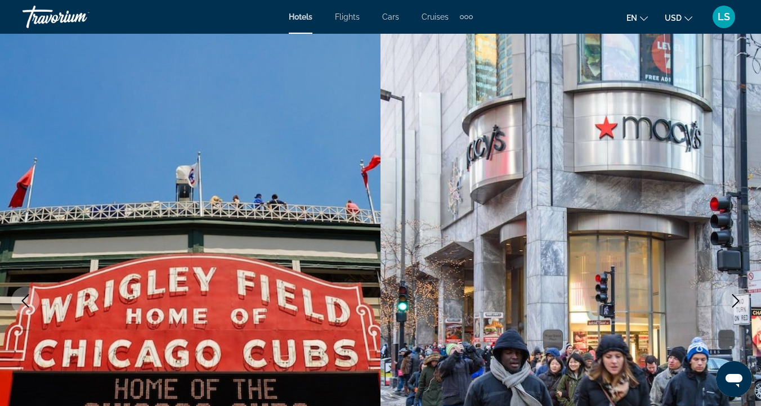
click at [21, 295] on icon "Previous image" at bounding box center [26, 301] width 14 height 14
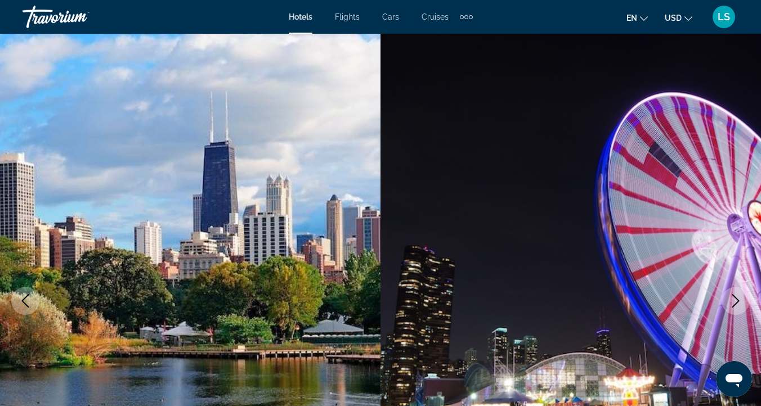
click at [21, 295] on icon "Previous image" at bounding box center [26, 301] width 14 height 14
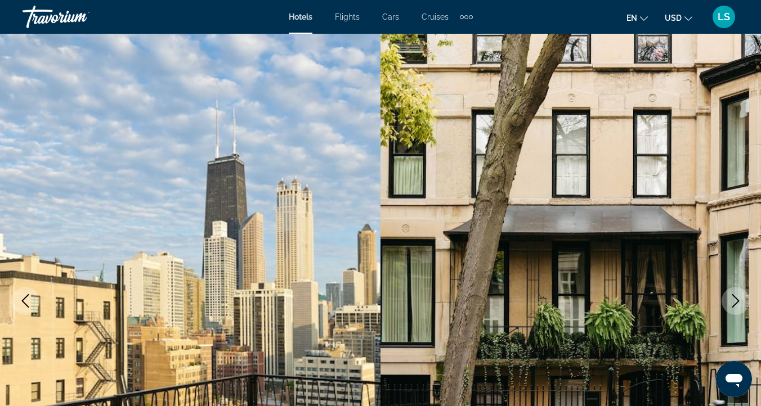
click at [21, 295] on icon "Previous image" at bounding box center [26, 301] width 14 height 14
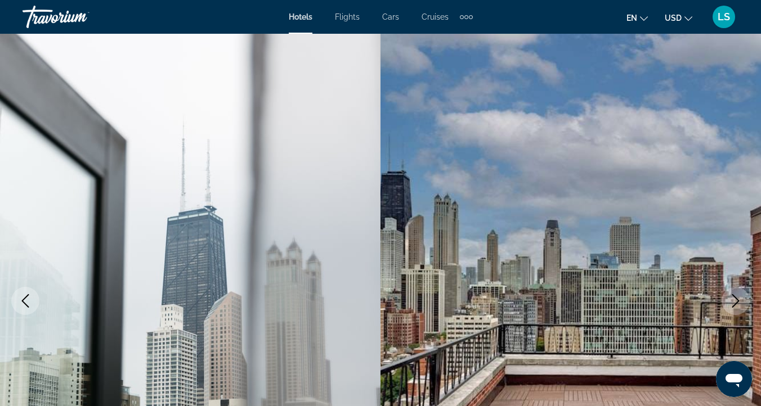
click at [735, 305] on icon "Next image" at bounding box center [735, 301] width 14 height 14
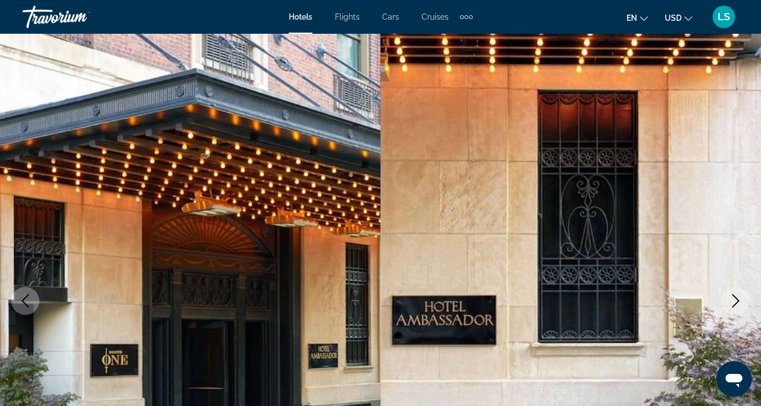
click at [735, 305] on icon "Next image" at bounding box center [735, 301] width 14 height 14
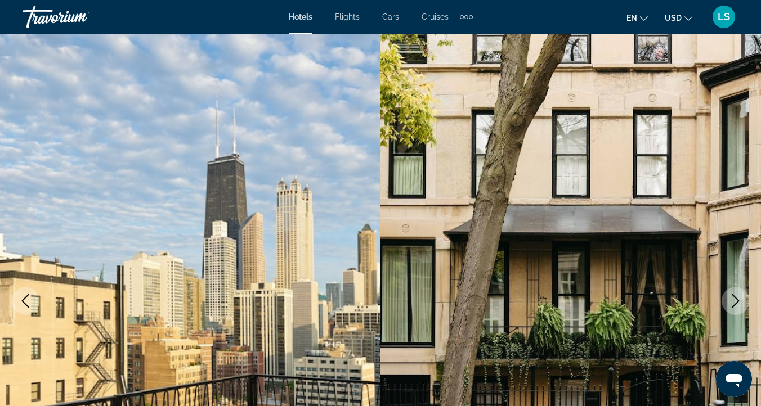
click at [735, 305] on icon "Next image" at bounding box center [735, 301] width 14 height 14
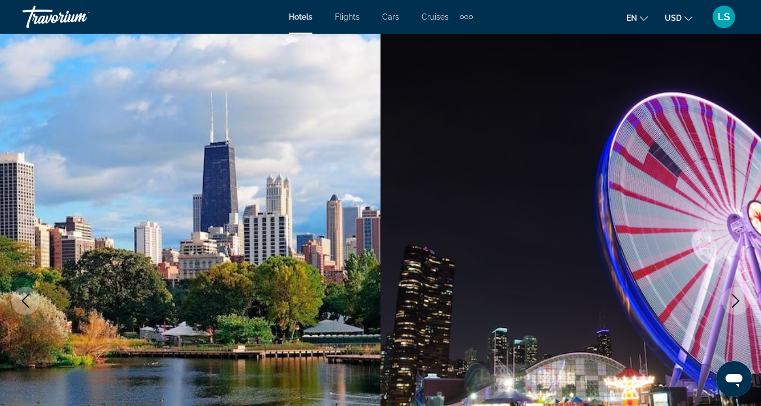
click at [735, 305] on icon "Next image" at bounding box center [735, 301] width 14 height 14
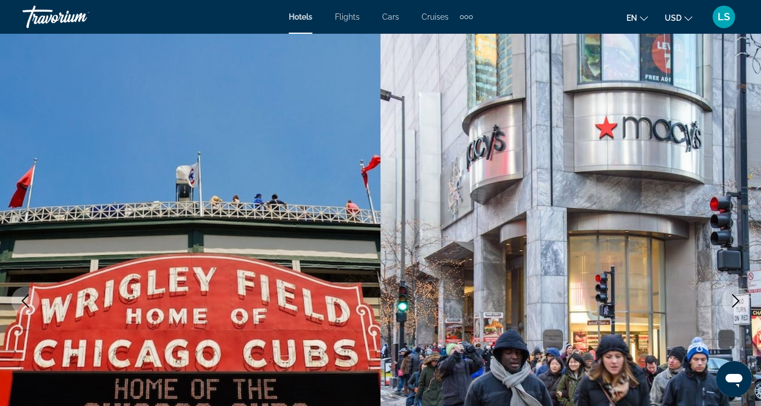
click at [735, 305] on icon "Next image" at bounding box center [735, 301] width 14 height 14
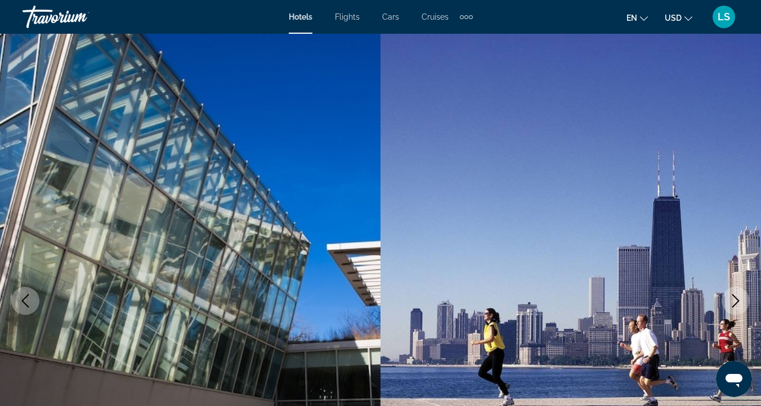
click at [32, 291] on button "Previous image" at bounding box center [25, 301] width 28 height 28
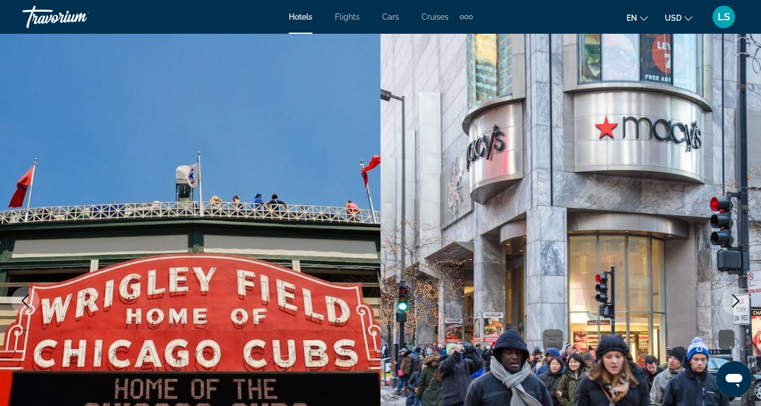
click at [32, 291] on button "Previous image" at bounding box center [25, 301] width 28 height 28
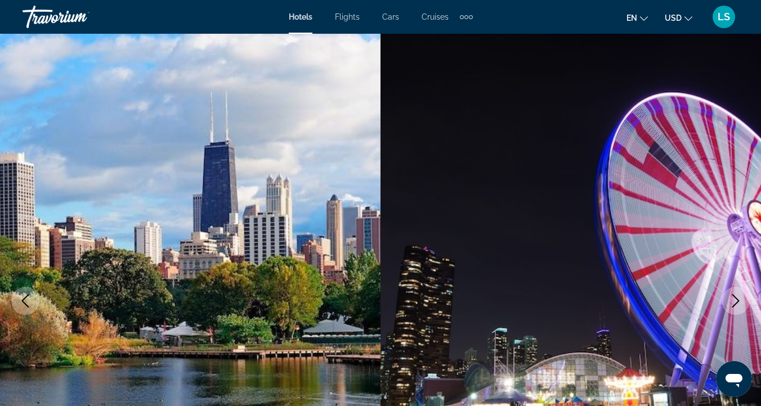
click at [32, 291] on button "Previous image" at bounding box center [25, 301] width 28 height 28
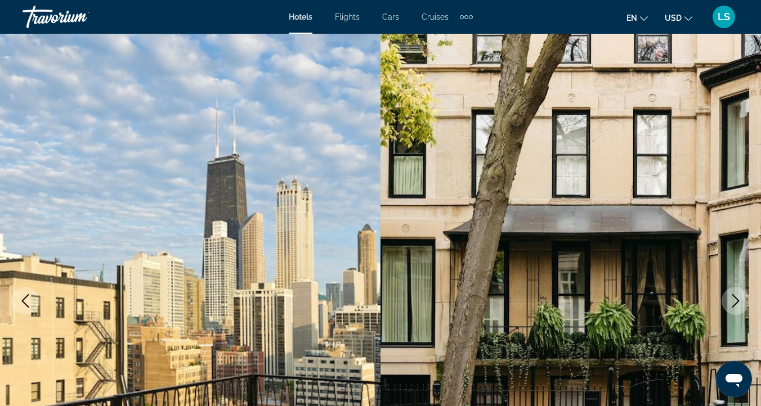
click at [32, 291] on button "Previous image" at bounding box center [25, 301] width 28 height 28
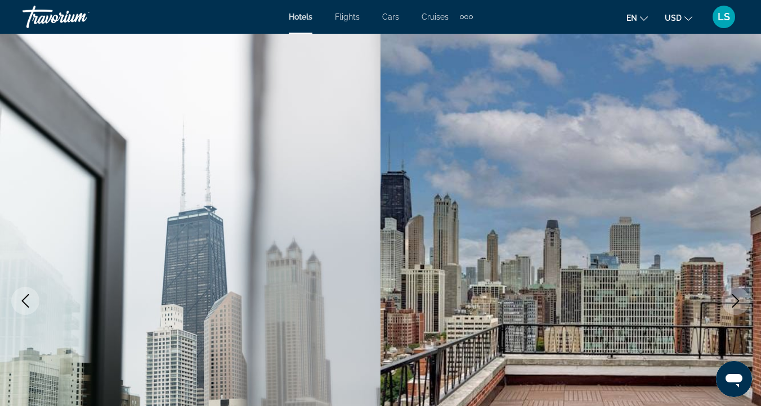
click at [32, 291] on button "Previous image" at bounding box center [25, 301] width 28 height 28
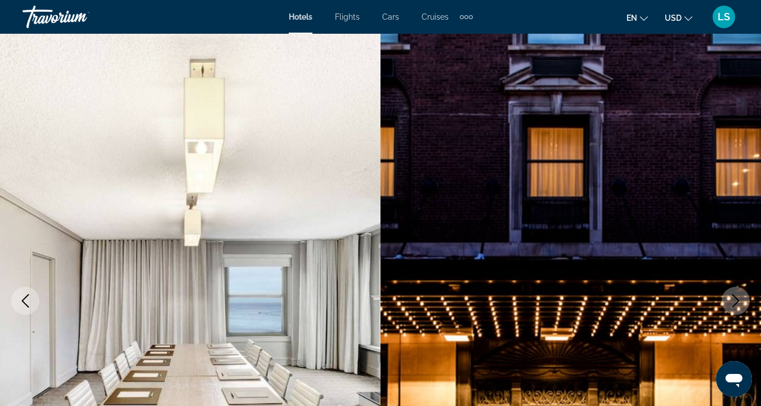
click at [32, 291] on button "Previous image" at bounding box center [25, 301] width 28 height 28
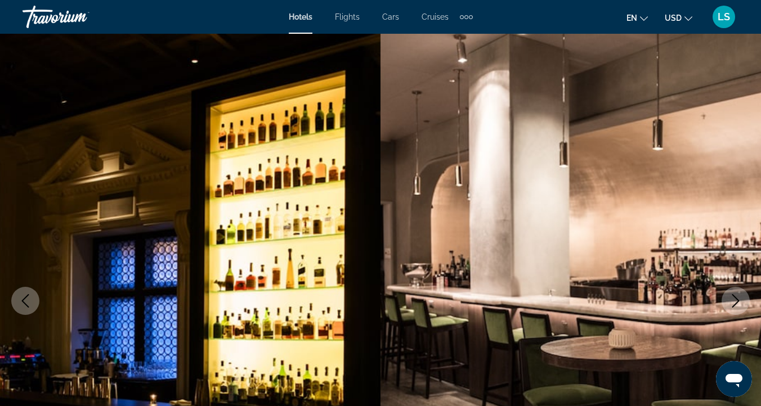
click at [32, 291] on button "Previous image" at bounding box center [25, 301] width 28 height 28
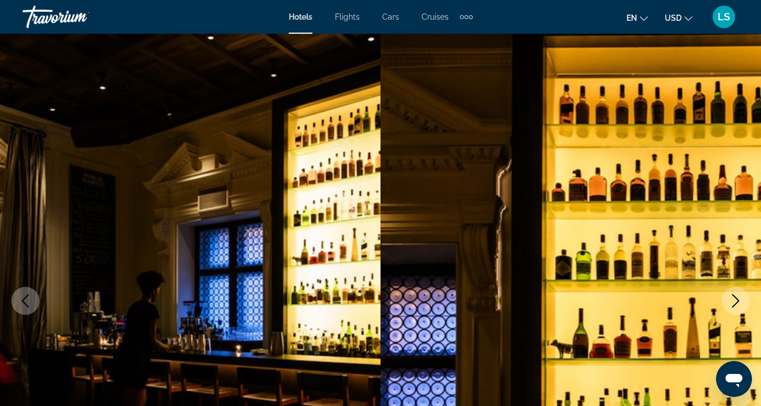
click at [32, 291] on button "Previous image" at bounding box center [25, 301] width 28 height 28
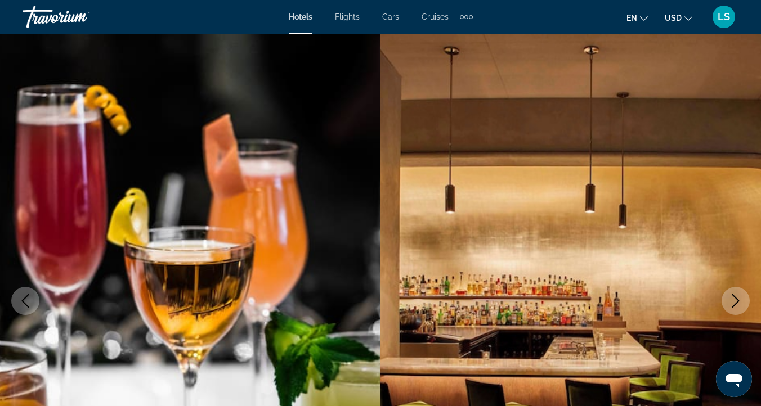
click at [32, 291] on button "Previous image" at bounding box center [25, 301] width 28 height 28
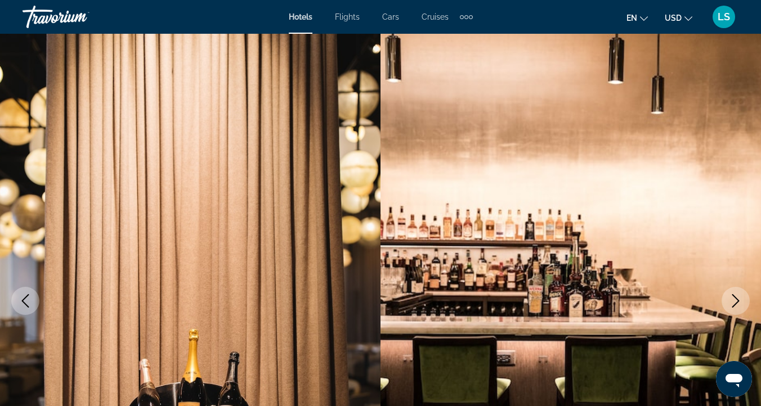
click at [32, 291] on button "Previous image" at bounding box center [25, 301] width 28 height 28
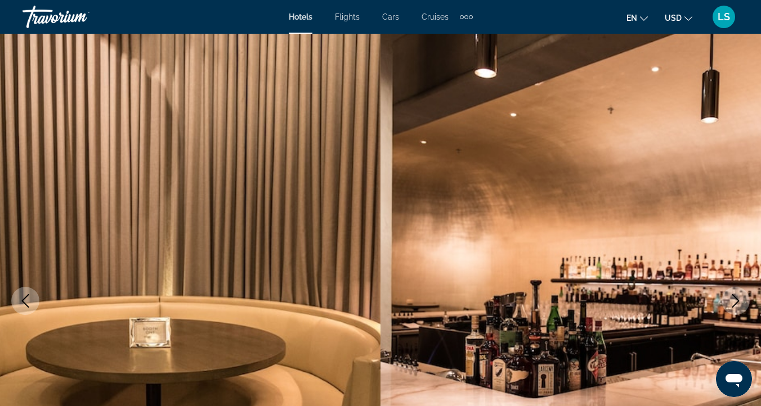
click at [32, 291] on button "Previous image" at bounding box center [25, 301] width 28 height 28
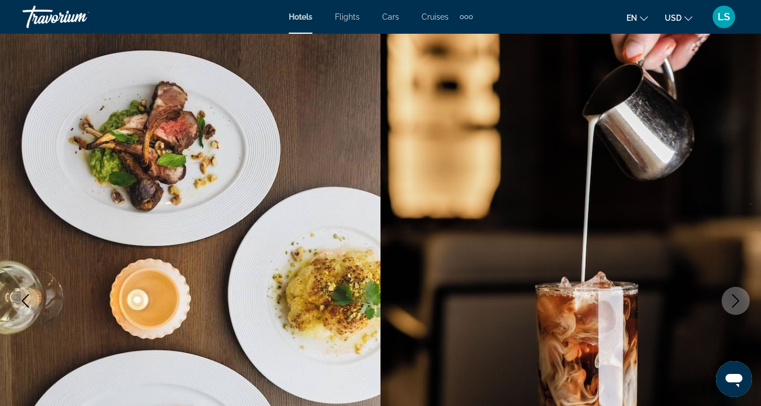
click at [32, 291] on button "Previous image" at bounding box center [25, 301] width 28 height 28
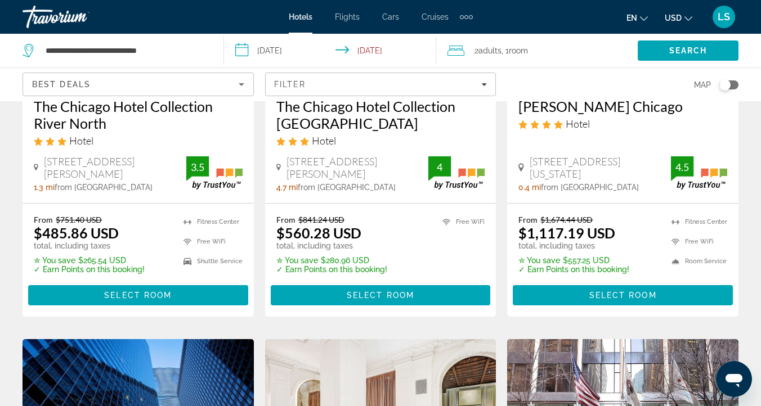
scroll to position [233, 0]
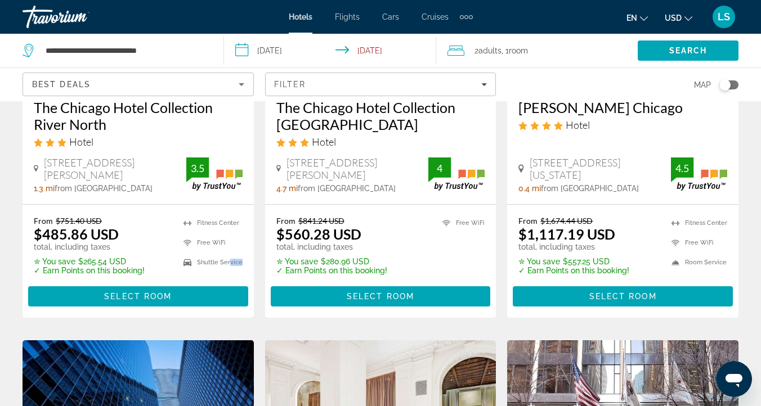
drag, startPoint x: 240, startPoint y: 262, endPoint x: 231, endPoint y: 262, distance: 9.6
click at [231, 262] on li "Shuttle Service" at bounding box center [210, 262] width 65 height 14
click at [161, 246] on div "From $751.40 USD $485.86 USD total, including taxes ✮ You save $265.54 USD ✓ Ea…" at bounding box center [138, 245] width 209 height 59
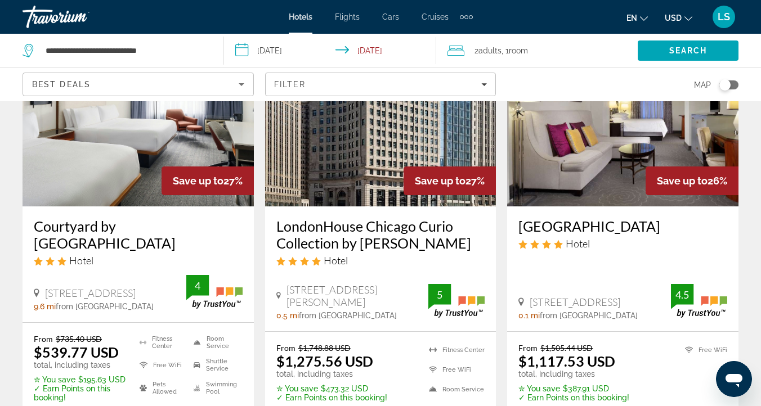
scroll to position [1009, 0]
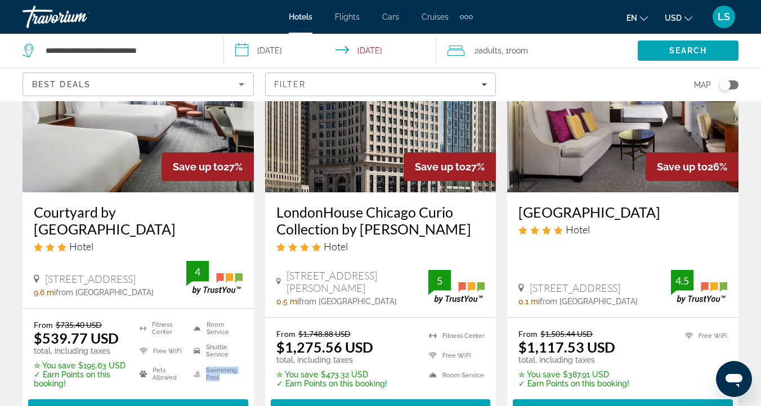
drag, startPoint x: 226, startPoint y: 361, endPoint x: 204, endPoint y: 351, distance: 24.2
click at [204, 366] on li "Swimming Pool" at bounding box center [215, 374] width 54 height 17
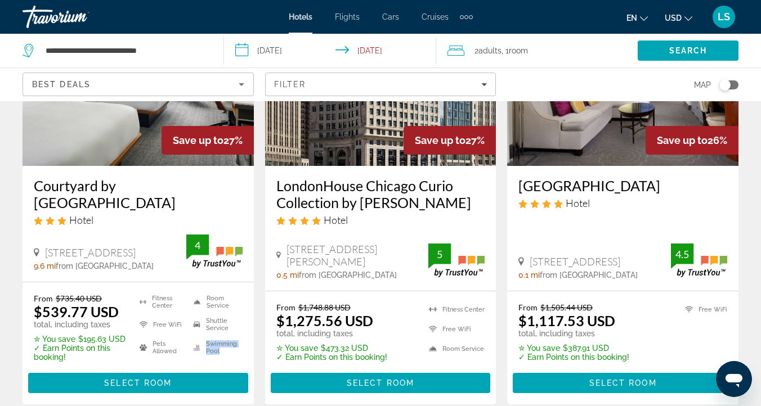
scroll to position [1025, 0]
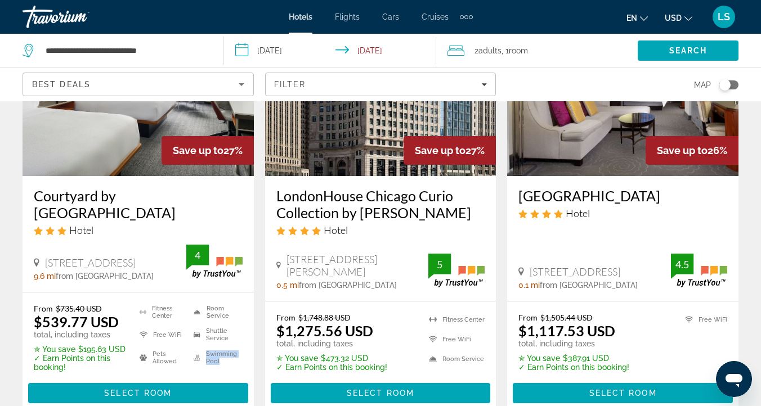
click at [127, 139] on img "Main content" at bounding box center [138, 86] width 231 height 180
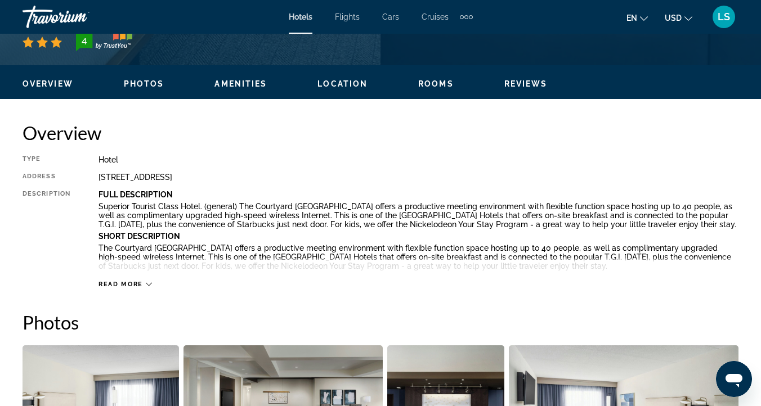
scroll to position [500, 0]
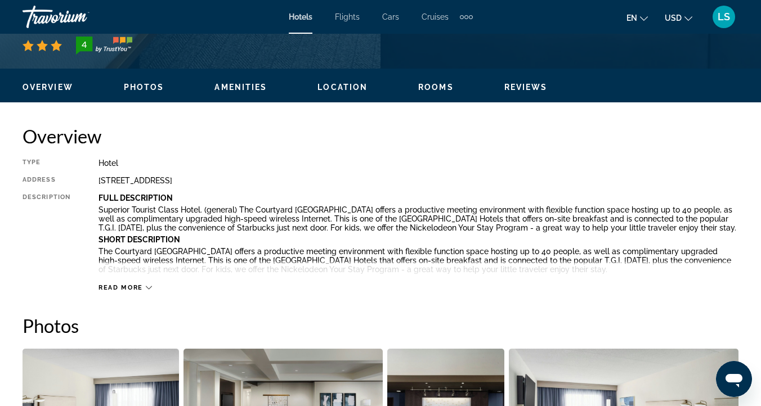
click at [345, 86] on span "Location" at bounding box center [342, 87] width 50 height 9
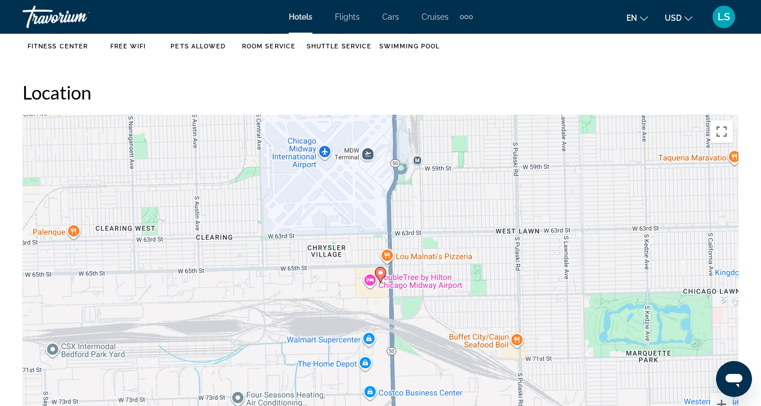
scroll to position [1227, 0]
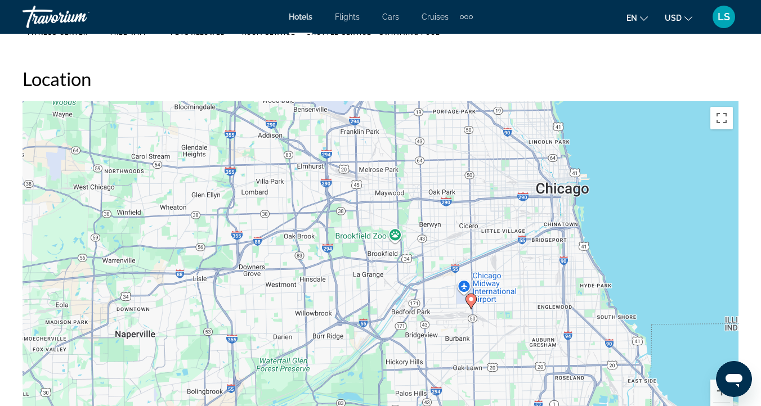
drag, startPoint x: 539, startPoint y: 245, endPoint x: 517, endPoint y: 323, distance: 81.2
click at [517, 323] on div "To activate drag with keyboard, press Alt + Enter. Once in keyboard drag state,…" at bounding box center [381, 270] width 716 height 338
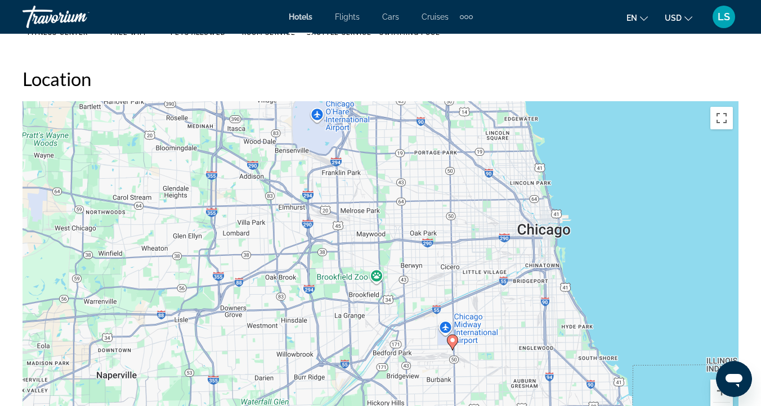
drag, startPoint x: 349, startPoint y: 215, endPoint x: 333, endPoint y: 255, distance: 43.7
click at [333, 255] on div "To activate drag with keyboard, press Alt + Enter. Once in keyboard drag state,…" at bounding box center [381, 270] width 716 height 338
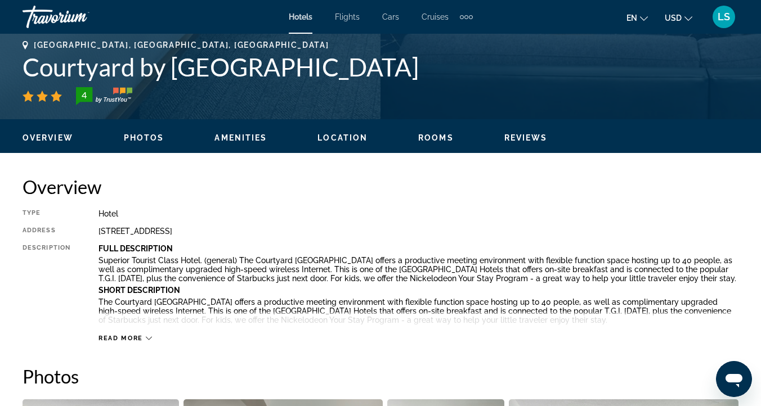
scroll to position [442, 0]
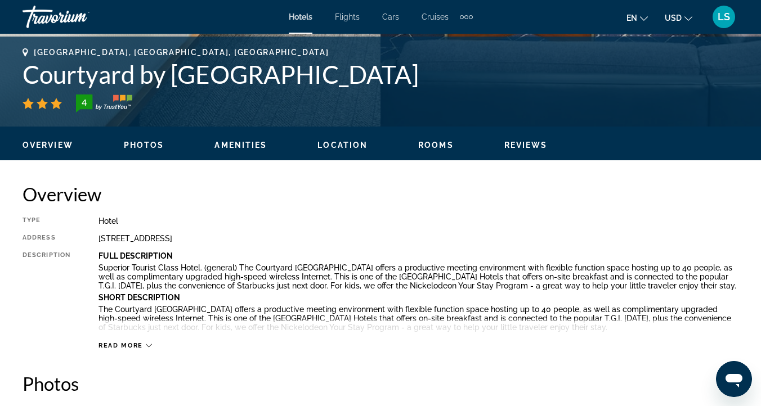
click at [443, 142] on span "Rooms" at bounding box center [435, 145] width 35 height 9
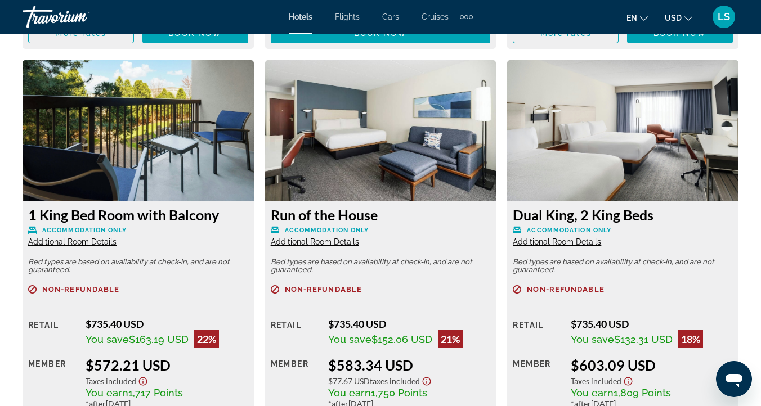
scroll to position [2142, 0]
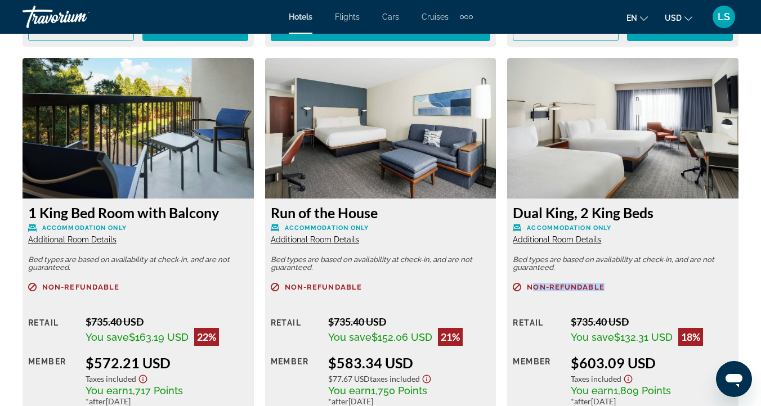
drag, startPoint x: 606, startPoint y: 284, endPoint x: 533, endPoint y: 283, distance: 73.7
click at [533, 283] on p "Non-refundable" at bounding box center [622, 287] width 220 height 8
click at [533, 284] on span "Non-refundable" at bounding box center [565, 287] width 77 height 7
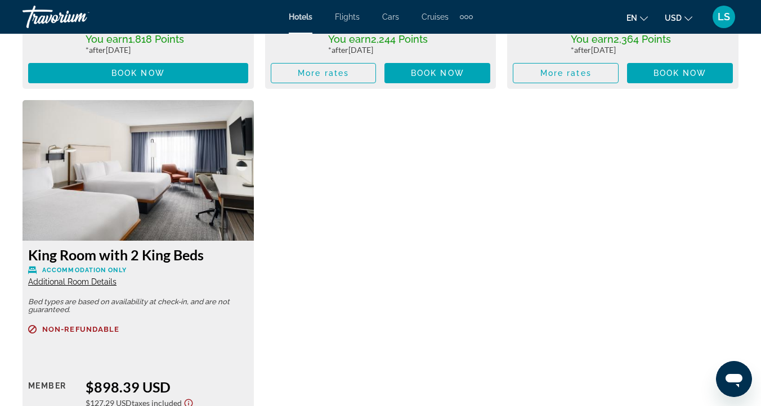
scroll to position [2868, 0]
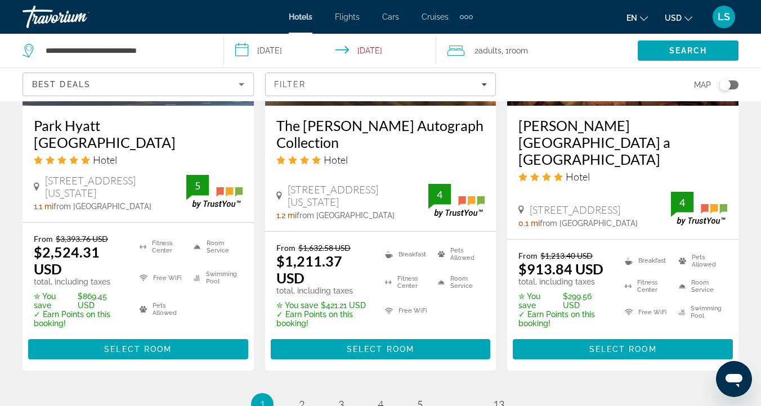
scroll to position [1573, 0]
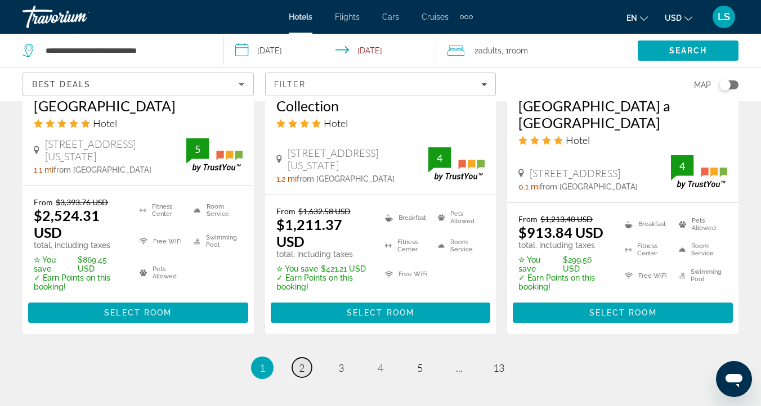
click at [304, 362] on span "2" at bounding box center [302, 368] width 6 height 12
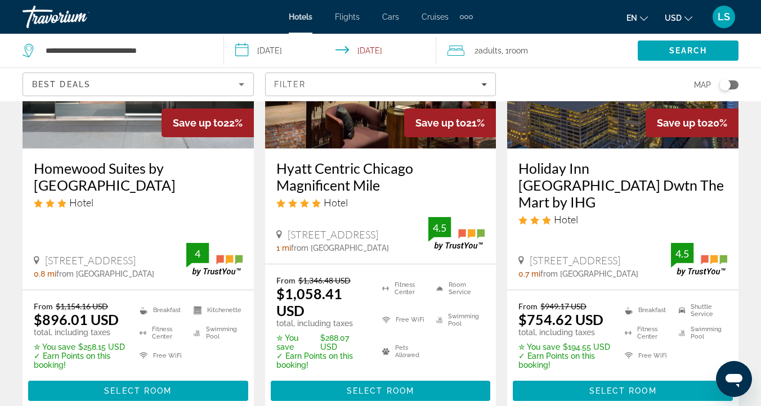
scroll to position [632, 0]
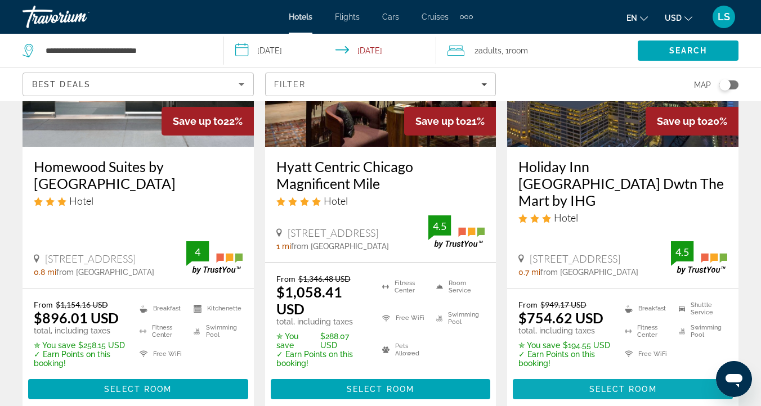
click at [598, 385] on span "Select Room" at bounding box center [623, 389] width 68 height 9
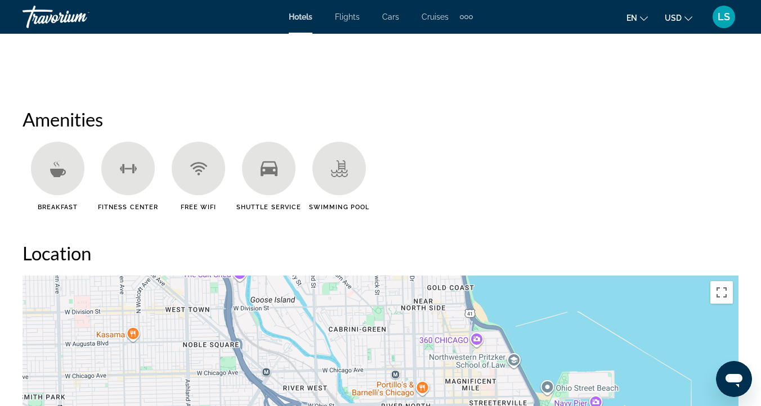
scroll to position [1037, 0]
drag, startPoint x: 74, startPoint y: 200, endPoint x: 29, endPoint y: 200, distance: 44.4
click at [29, 200] on div "Breakfast" at bounding box center [58, 175] width 70 height 69
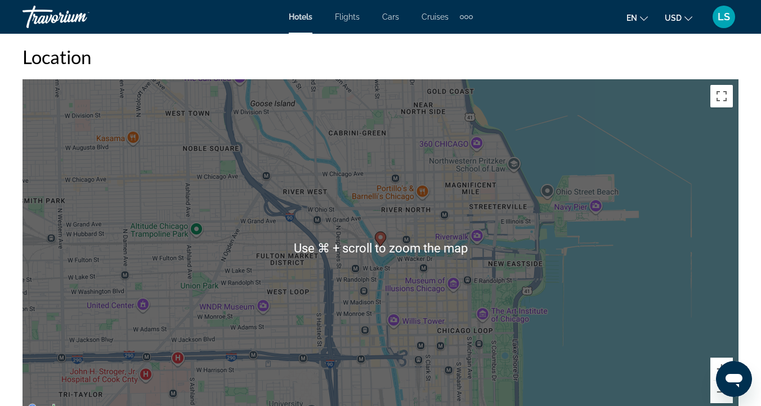
scroll to position [1231, 0]
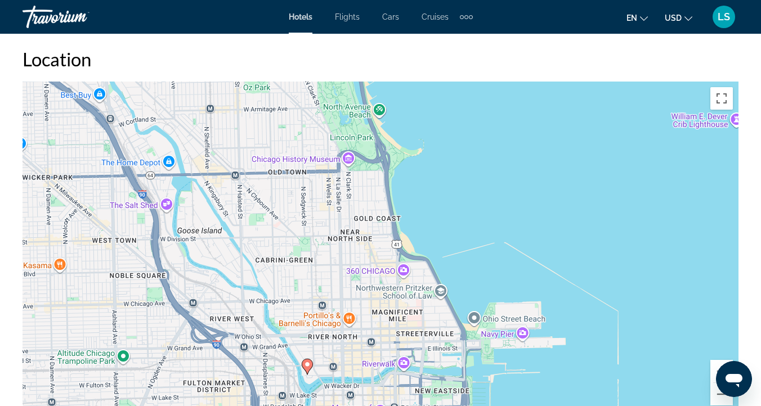
drag, startPoint x: 421, startPoint y: 235, endPoint x: 347, endPoint y: 360, distance: 145.3
click at [347, 360] on div "To activate drag with keyboard, press Alt + Enter. Once in keyboard drag state,…" at bounding box center [381, 251] width 716 height 338
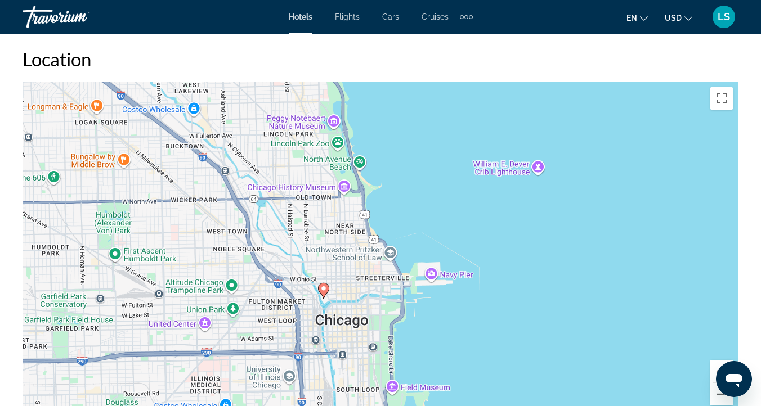
drag, startPoint x: 345, startPoint y: 333, endPoint x: 342, endPoint y: 259, distance: 74.3
click at [342, 259] on div "To activate drag with keyboard, press Alt + Enter. Once in keyboard drag state,…" at bounding box center [381, 251] width 716 height 338
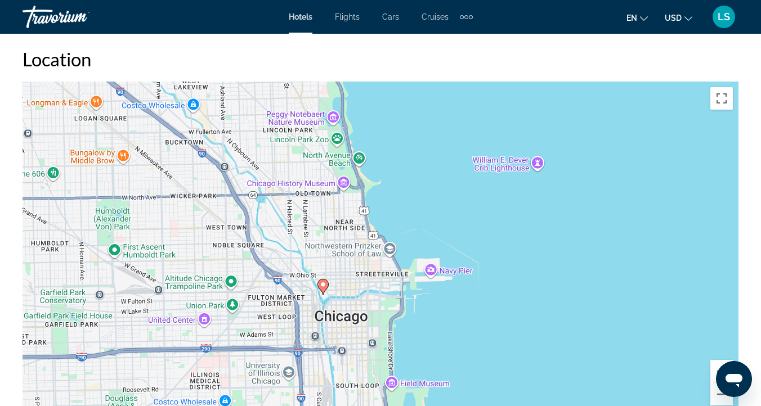
scroll to position [1229, 0]
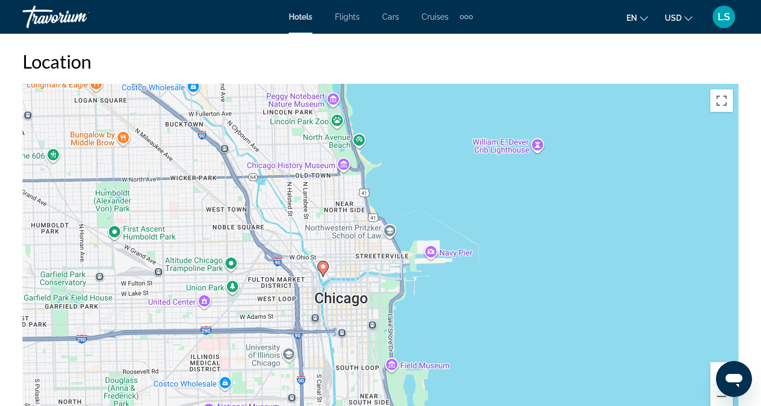
drag, startPoint x: 345, startPoint y: 291, endPoint x: 345, endPoint y: 269, distance: 21.4
click at [345, 269] on div "To activate drag with keyboard, press Alt + Enter. Once in keyboard drag state,…" at bounding box center [381, 253] width 716 height 338
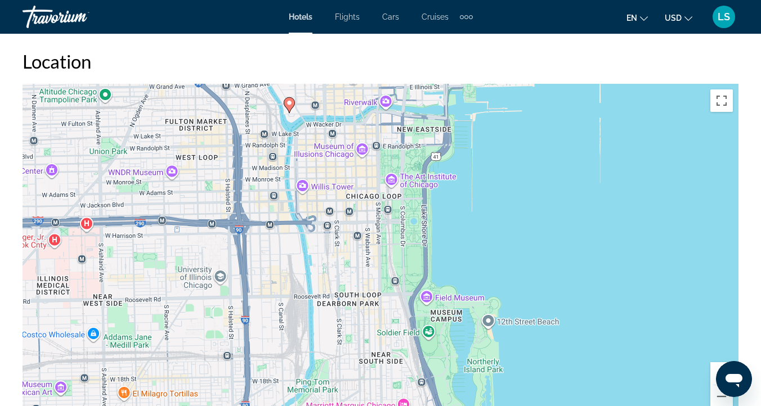
drag, startPoint x: 361, startPoint y: 254, endPoint x: 365, endPoint y: 74, distance: 180.0
click at [365, 73] on div "Location ← Move left → Move right ↑ Move up ↓ Move down + Zoom in - Zoom out Ho…" at bounding box center [381, 235] width 716 height 371
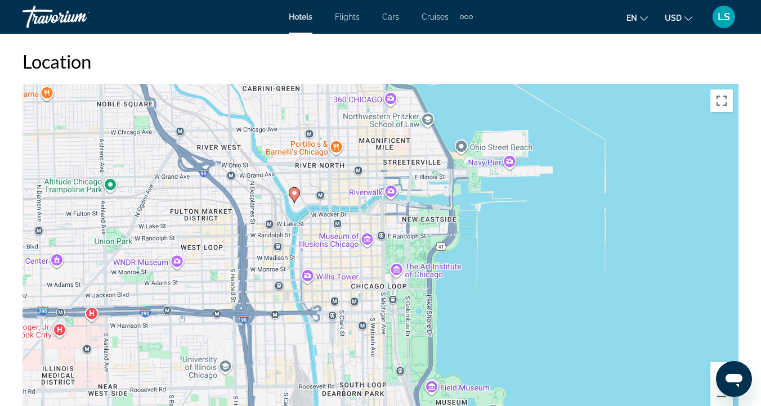
drag, startPoint x: 375, startPoint y: 224, endPoint x: 380, endPoint y: 314, distance: 90.1
click at [380, 314] on div "To activate drag with keyboard, press Alt + Enter. Once in keyboard drag state,…" at bounding box center [381, 253] width 716 height 338
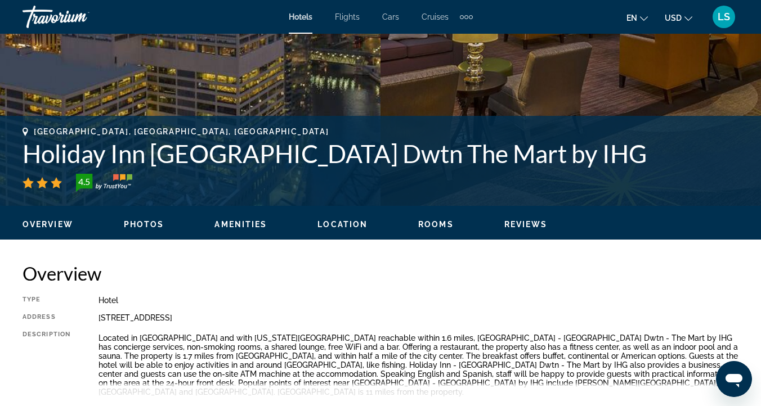
click at [435, 221] on span "Rooms" at bounding box center [435, 224] width 35 height 9
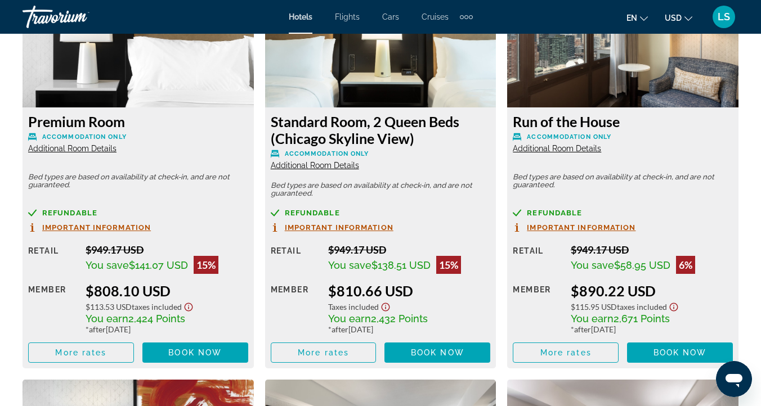
scroll to position [2219, 0]
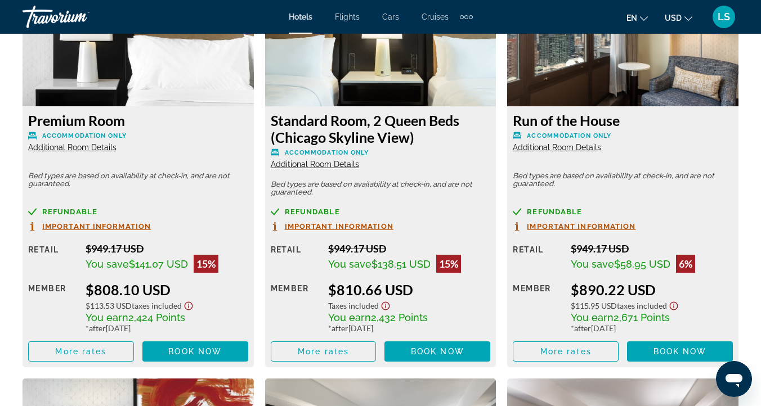
click at [433, 68] on img "Main content" at bounding box center [380, 36] width 231 height 141
click at [410, 56] on img "Main content" at bounding box center [380, 36] width 231 height 141
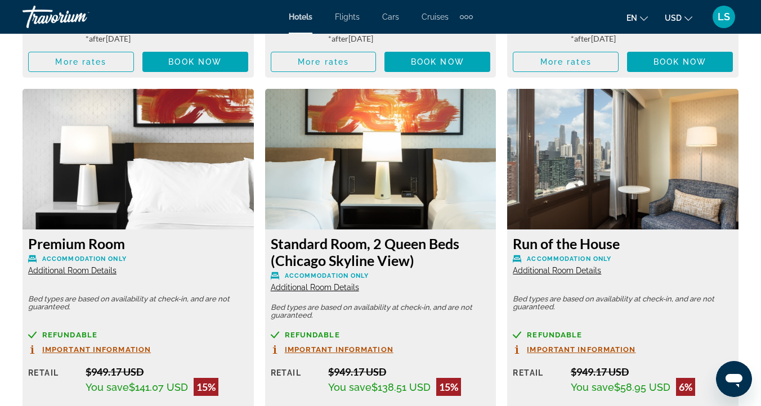
scroll to position [2088, 0]
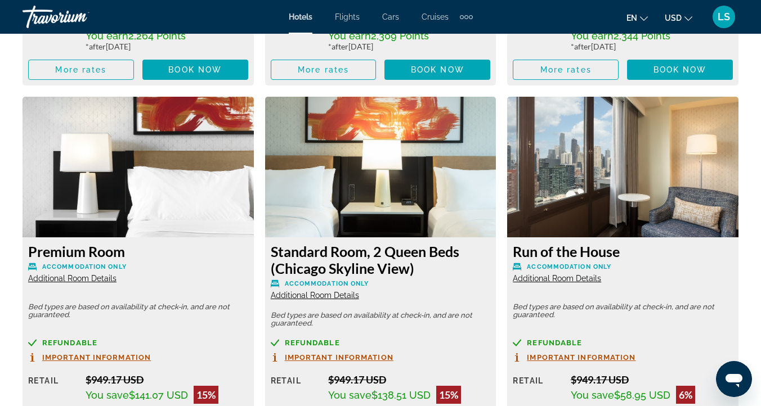
click at [340, 123] on img "Main content" at bounding box center [380, 167] width 231 height 141
click at [345, 187] on img "Main content" at bounding box center [380, 167] width 231 height 141
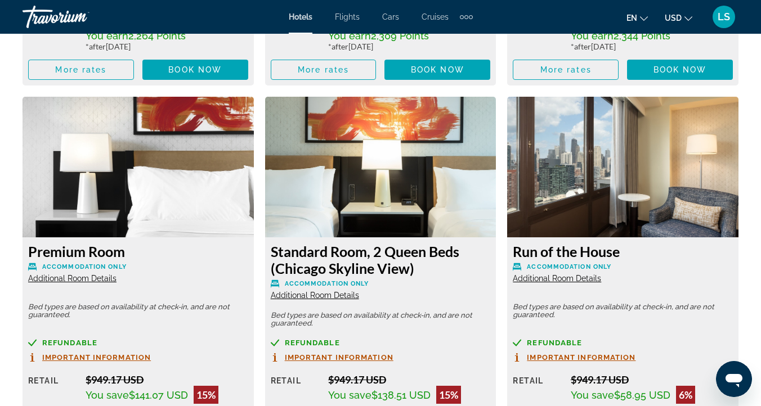
click at [339, 280] on div "Standard Room, 2 Queen Beds (Chicago Skyline View) Accommodation Only Additiona…" at bounding box center [381, 271] width 220 height 57
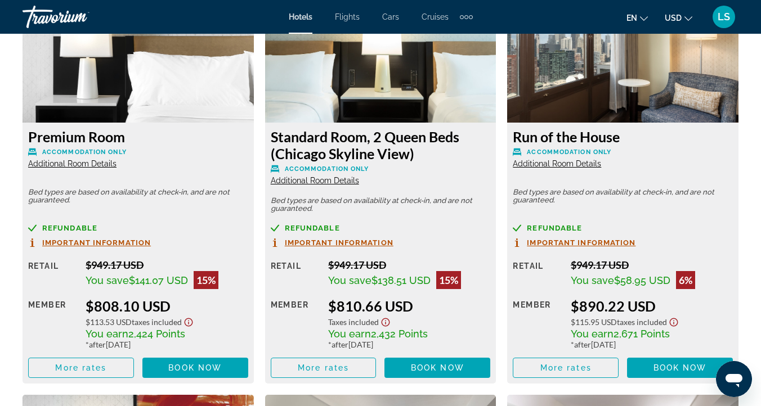
scroll to position [2210, 0]
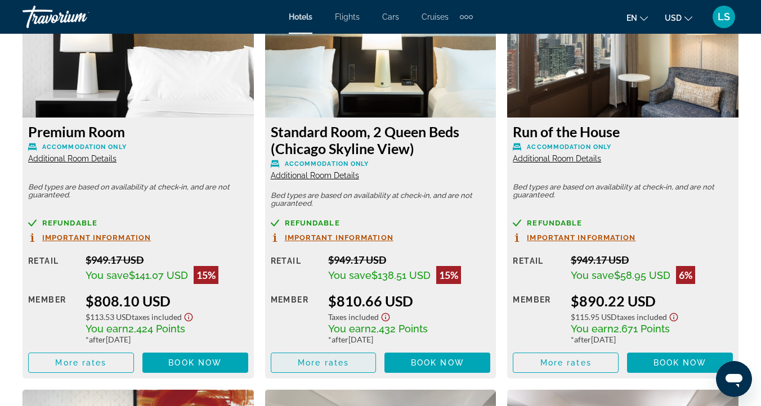
click at [338, 349] on span "Main content" at bounding box center [323, 362] width 105 height 27
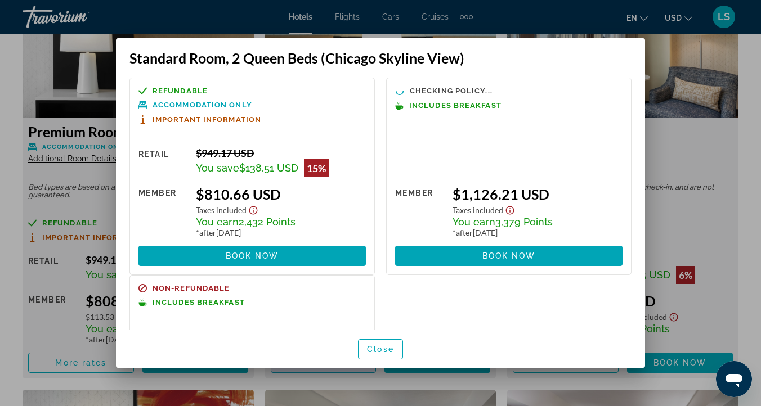
scroll to position [0, 0]
click at [377, 352] on span "Close" at bounding box center [380, 349] width 27 height 9
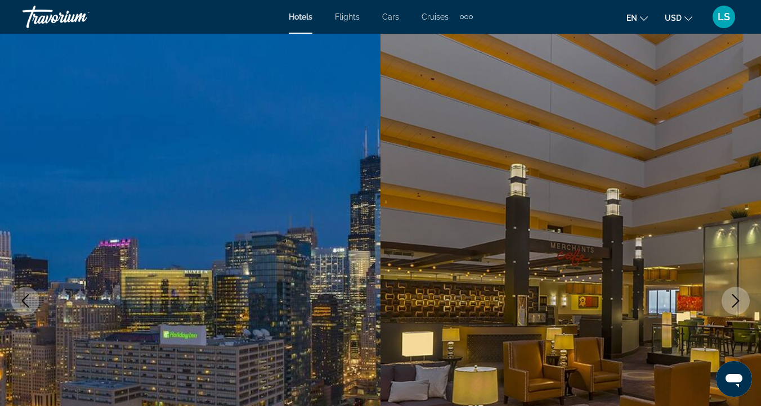
scroll to position [2210, 0]
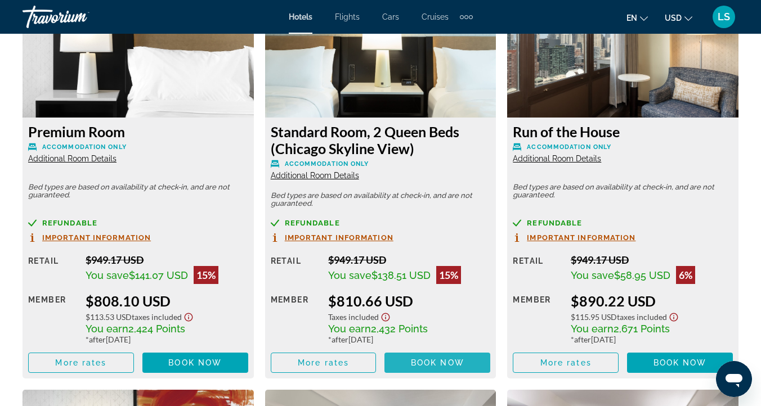
click at [407, 352] on span "Main content" at bounding box center [437, 362] width 106 height 27
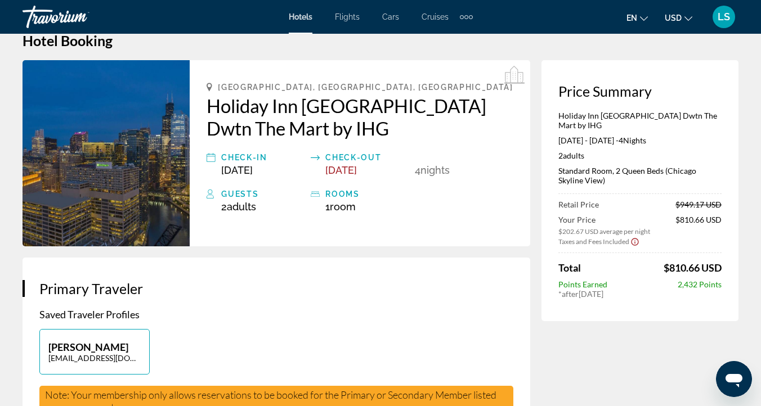
scroll to position [20, 0]
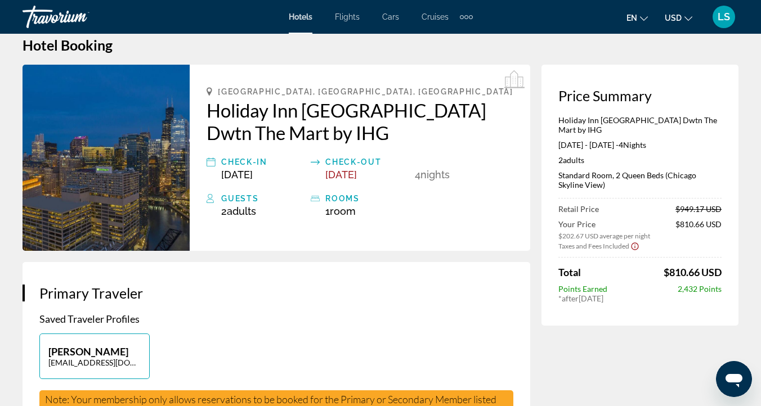
click at [168, 192] on img "Main content" at bounding box center [106, 158] width 167 height 186
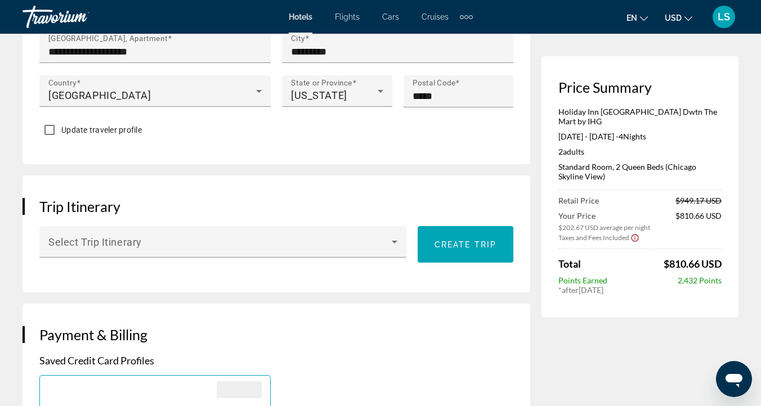
scroll to position [176, 0]
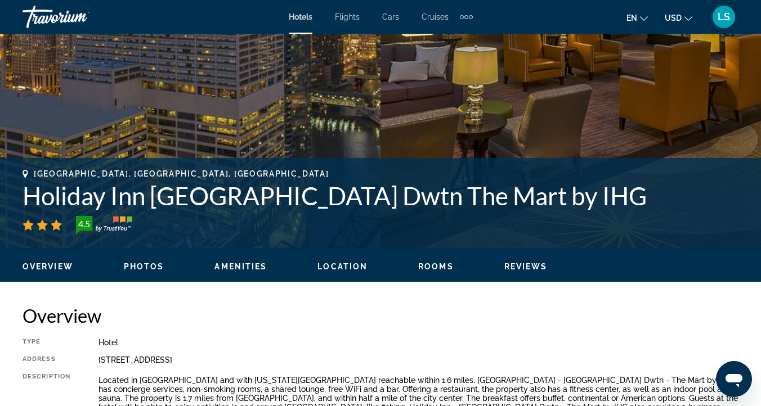
scroll to position [318, 0]
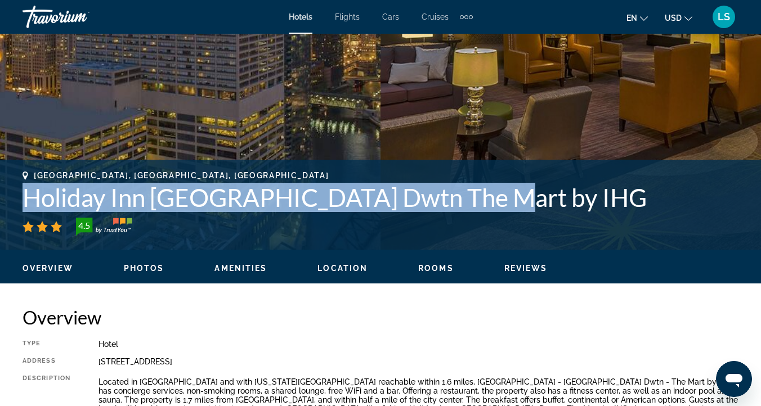
drag, startPoint x: 493, startPoint y: 206, endPoint x: 20, endPoint y: 204, distance: 473.1
click at [20, 204] on div "Chicago, IL, United States Holiday Inn Chicago Dwtn The Mart by IHG 4.5 Address…" at bounding box center [380, 205] width 761 height 68
copy h1 "Holiday Inn [GEOGRAPHIC_DATA] Dwtn The Mart by IHG"
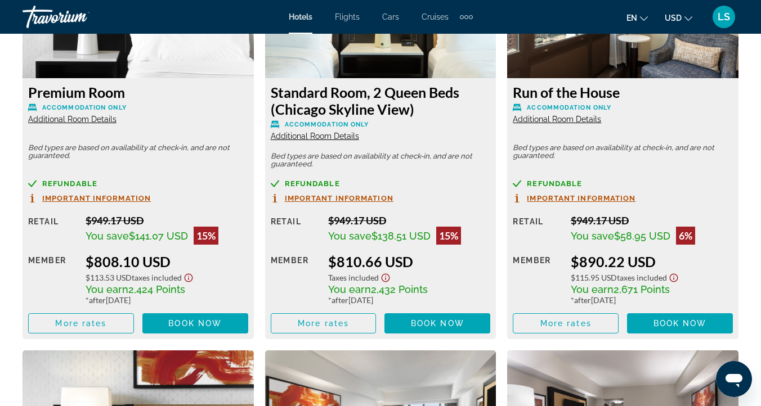
scroll to position [2255, 0]
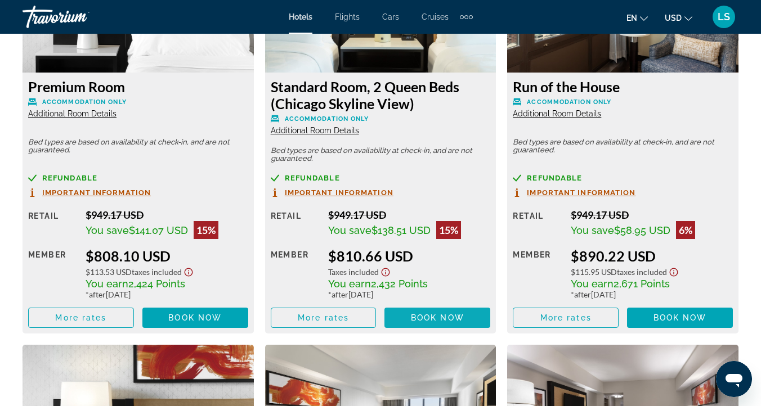
click at [425, 313] on span "Book now" at bounding box center [437, 317] width 53 height 9
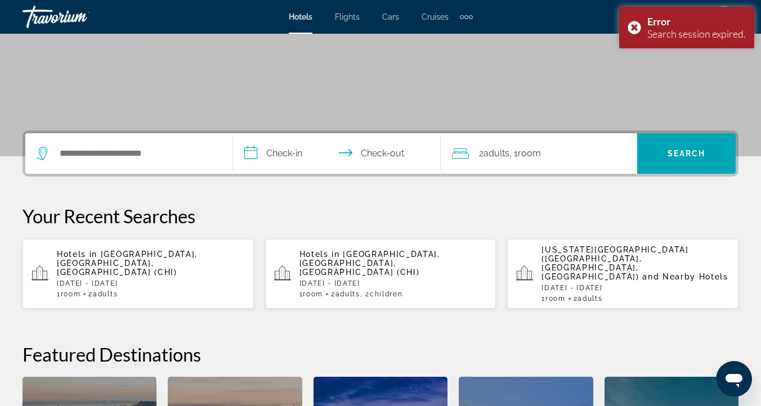
scroll to position [183, 0]
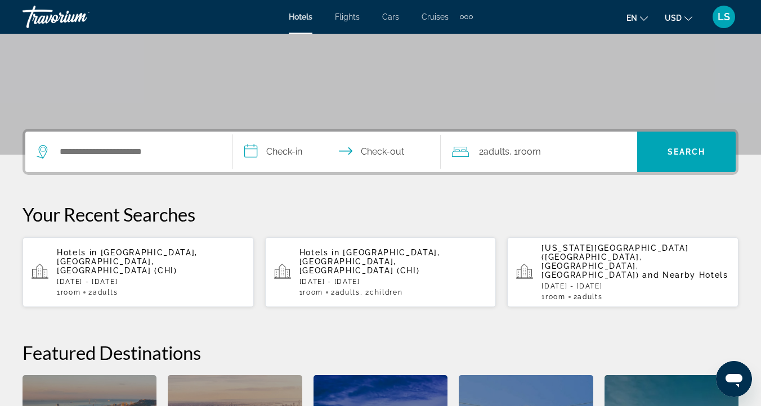
click at [572, 293] on div "1 Room rooms 2 Adult Adults" at bounding box center [635, 297] width 188 height 8
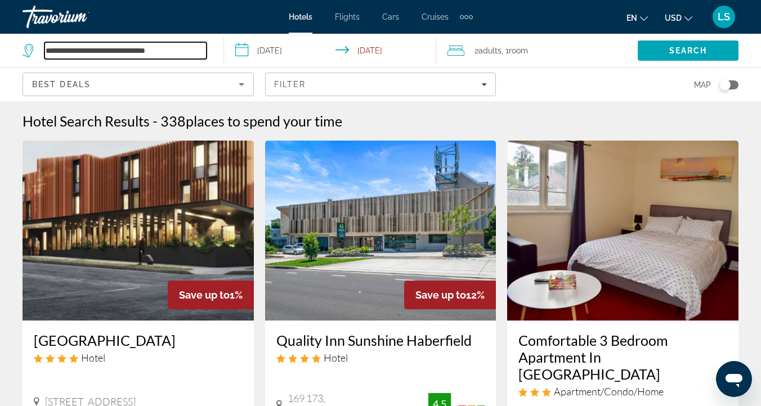
click at [142, 53] on input "**********" at bounding box center [125, 50] width 162 height 17
drag, startPoint x: 169, startPoint y: 52, endPoint x: 18, endPoint y: 53, distance: 150.8
click at [18, 53] on app-destination-search "**********" at bounding box center [112, 51] width 224 height 34
drag, startPoint x: 134, startPoint y: 49, endPoint x: 13, endPoint y: 48, distance: 121.5
click at [13, 48] on app-destination-search "**********" at bounding box center [112, 51] width 224 height 34
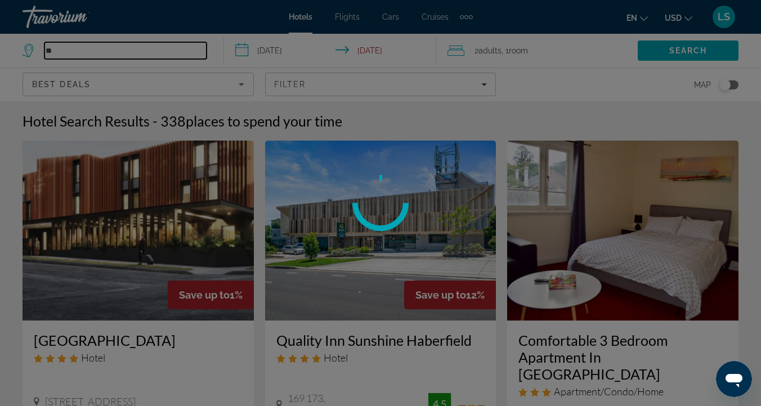
type input "*"
type input "*****"
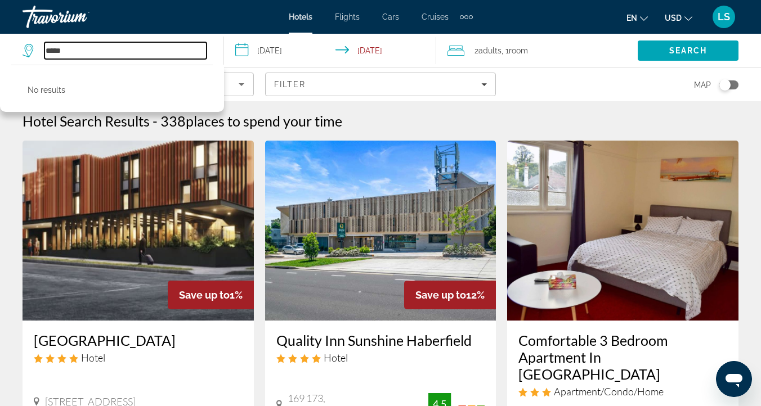
drag, startPoint x: 81, startPoint y: 51, endPoint x: 1, endPoint y: 47, distance: 80.6
click at [1, 47] on app-destination-search "***** No results" at bounding box center [112, 51] width 224 height 34
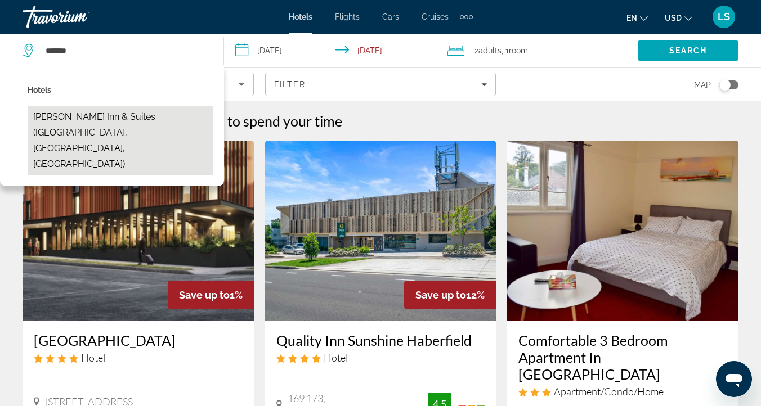
click at [72, 114] on button "[PERSON_NAME] Inn & Suites ([GEOGRAPHIC_DATA], [GEOGRAPHIC_DATA], [GEOGRAPHIC_D…" at bounding box center [120, 140] width 185 height 69
type input "**********"
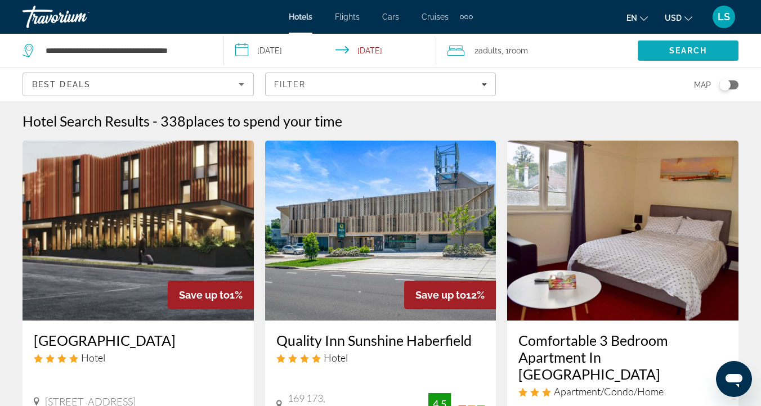
click at [649, 46] on span "Search" at bounding box center [687, 50] width 101 height 27
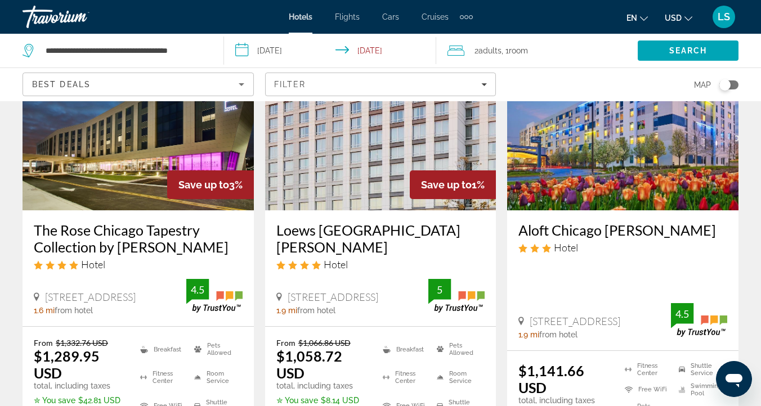
scroll to position [573, 0]
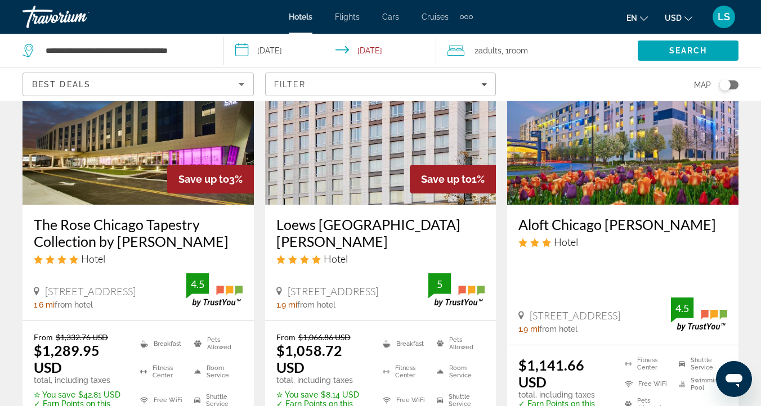
click at [424, 173] on span "Save up to" at bounding box center [446, 179] width 51 height 12
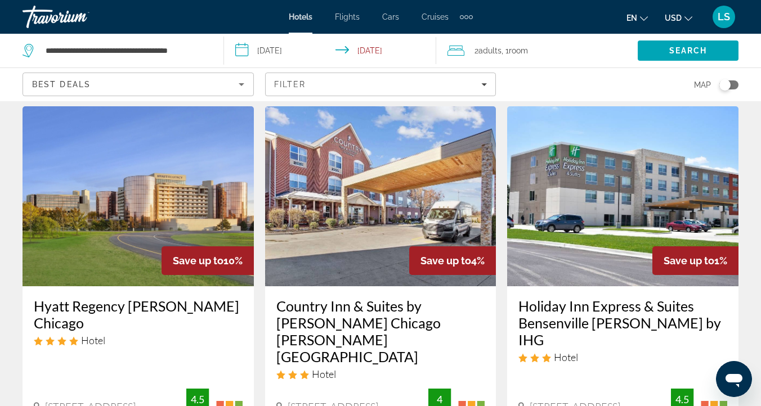
scroll to position [1440, 0]
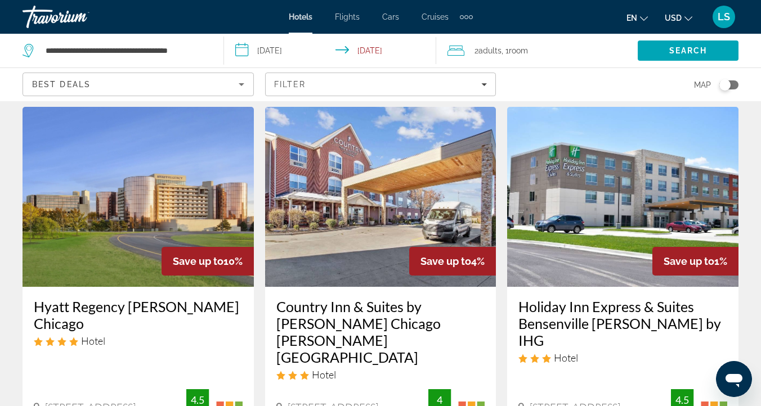
click at [619, 161] on img "Main content" at bounding box center [622, 197] width 231 height 180
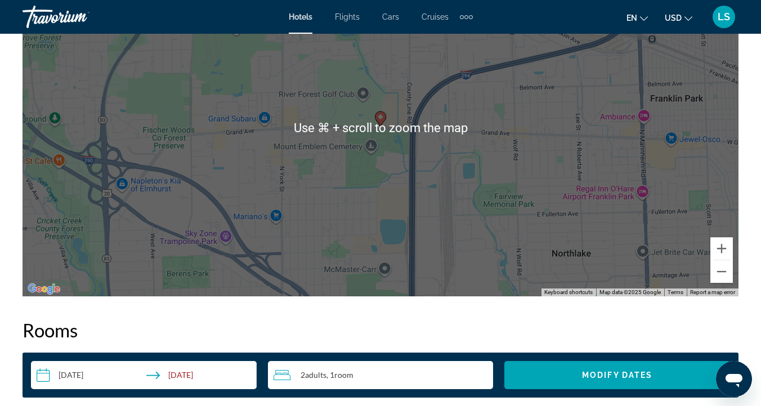
scroll to position [1312, 0]
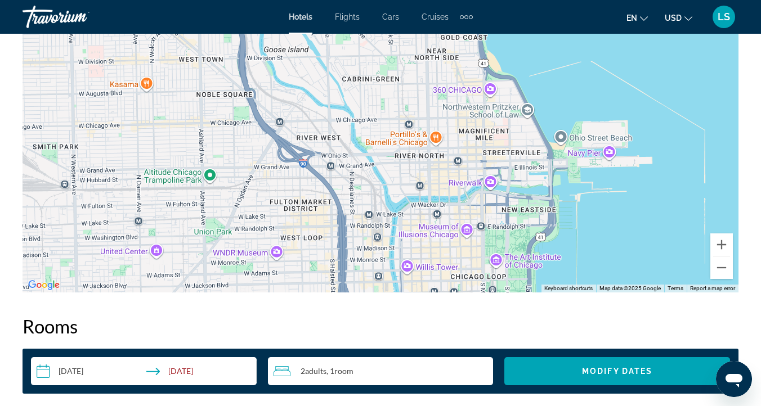
drag, startPoint x: 502, startPoint y: 221, endPoint x: 403, endPoint y: 105, distance: 152.3
click at [403, 105] on div "Main content" at bounding box center [381, 124] width 716 height 338
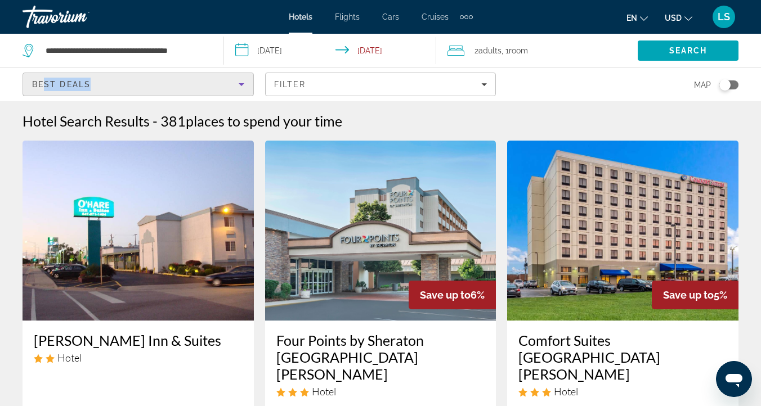
drag, startPoint x: 104, startPoint y: 78, endPoint x: 40, endPoint y: 77, distance: 63.6
click at [40, 77] on div "Best Deals" at bounding box center [138, 89] width 212 height 32
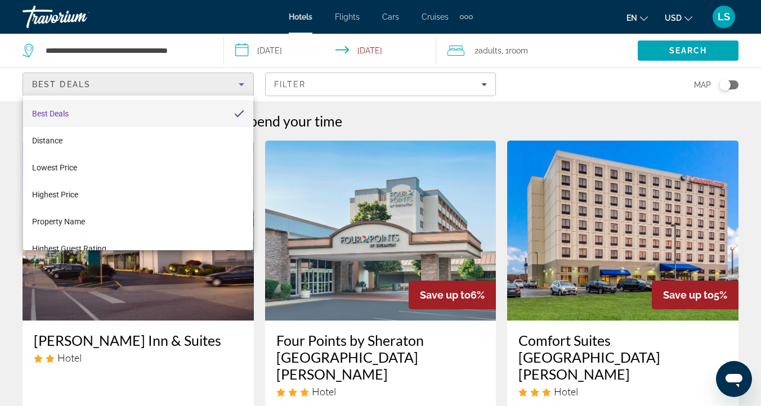
click at [97, 50] on div at bounding box center [380, 203] width 761 height 406
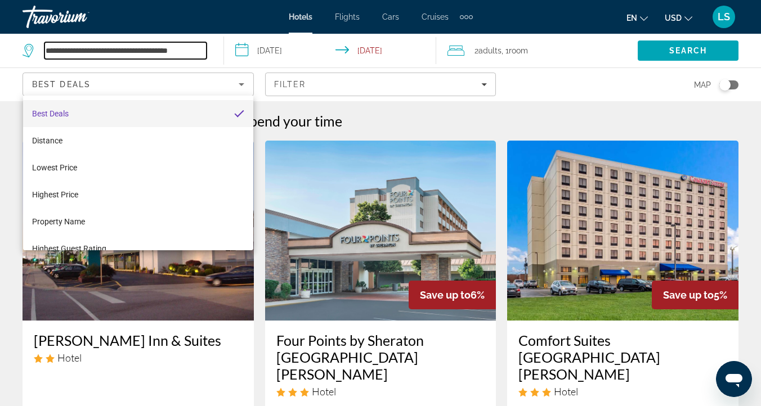
click at [97, 50] on input "**********" at bounding box center [125, 50] width 162 height 17
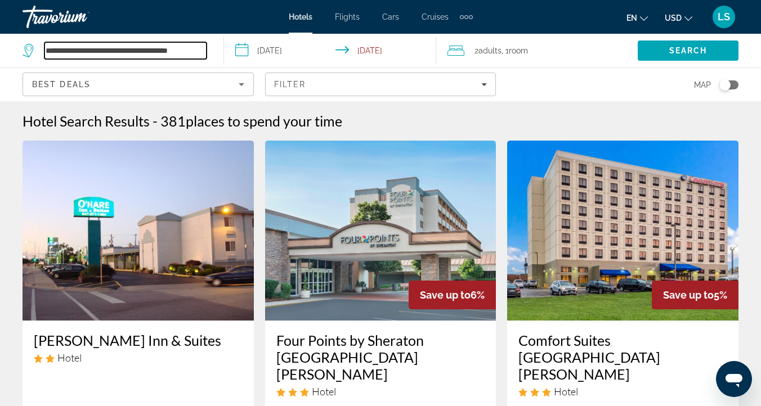
click at [97, 50] on input "**********" at bounding box center [125, 50] width 162 height 17
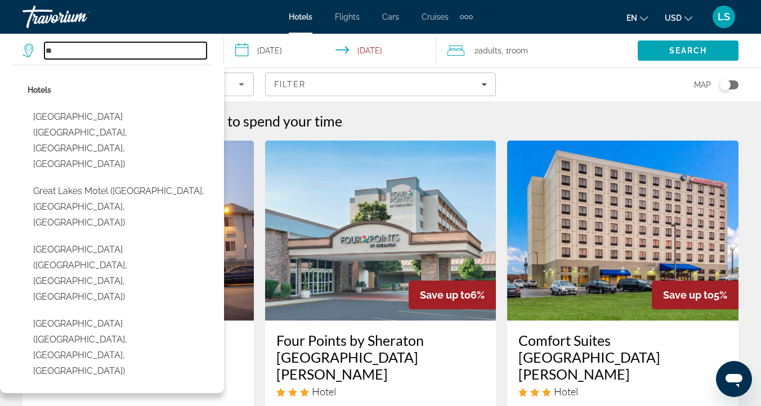
type input "*"
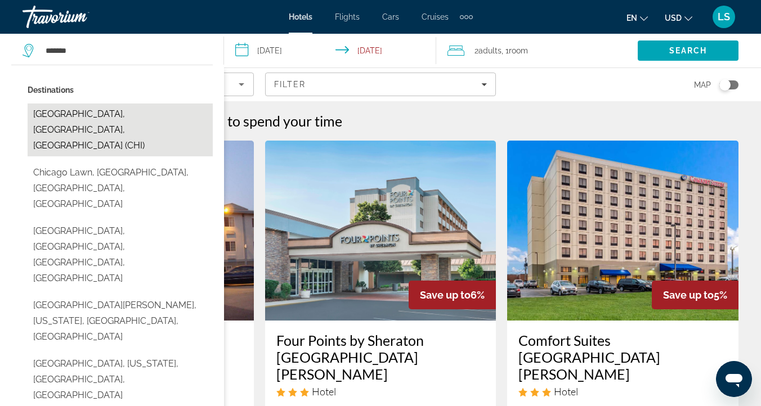
click at [90, 111] on button "[GEOGRAPHIC_DATA], [GEOGRAPHIC_DATA], [GEOGRAPHIC_DATA] (CHI)" at bounding box center [120, 130] width 185 height 53
type input "**********"
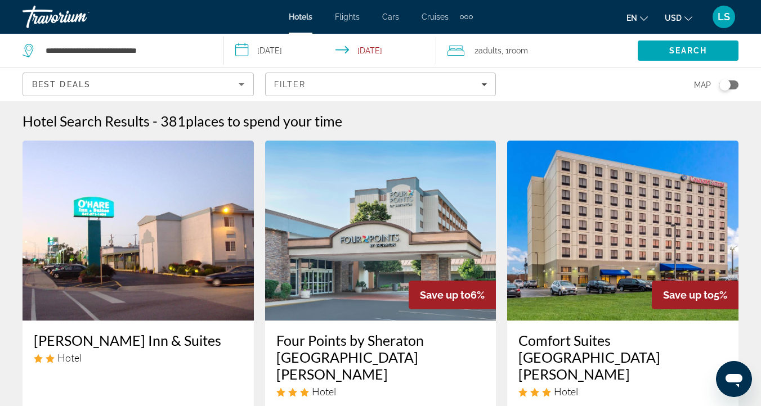
click at [516, 57] on span ", 1 Room rooms" at bounding box center [514, 51] width 26 height 16
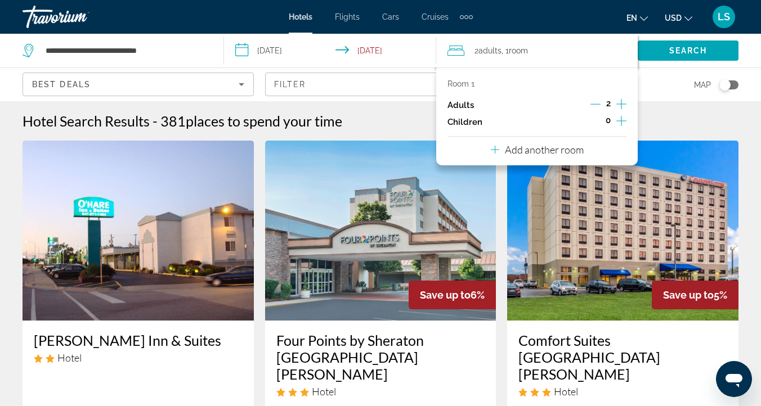
click at [618, 101] on icon "Increment adults" at bounding box center [621, 104] width 10 height 14
click at [681, 51] on span "Search" at bounding box center [688, 50] width 38 height 9
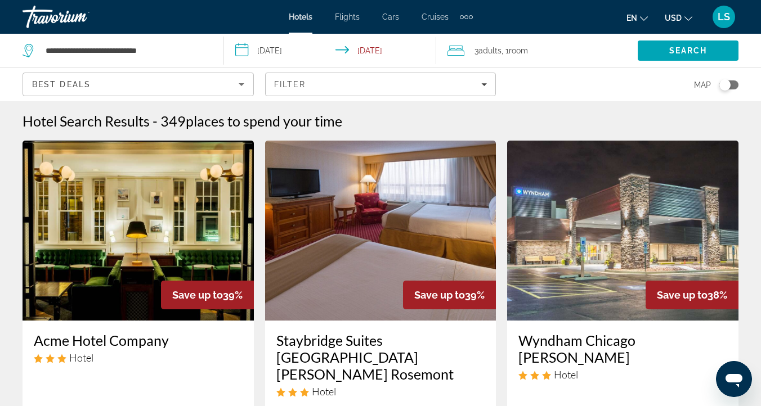
click at [722, 84] on div "Toggle map" at bounding box center [724, 84] width 11 height 11
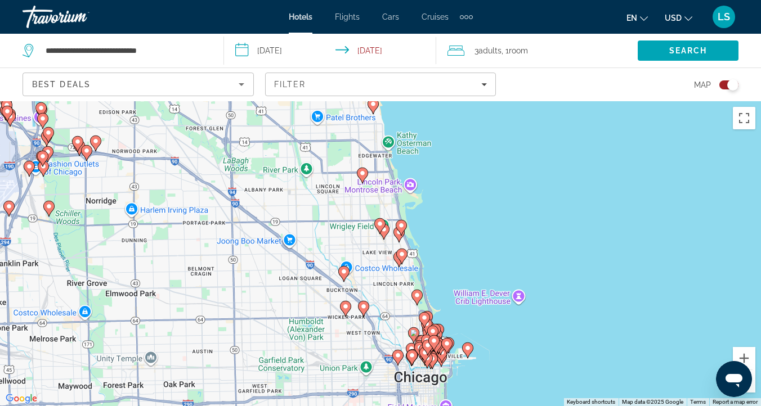
drag, startPoint x: 515, startPoint y: 302, endPoint x: 448, endPoint y: 172, distance: 145.7
click at [448, 172] on div "To activate drag with keyboard, press Alt + Enter. Once in keyboard drag state,…" at bounding box center [380, 253] width 761 height 305
click at [728, 77] on div "Map" at bounding box center [622, 84] width 231 height 33
click at [728, 85] on div "Toggle map" at bounding box center [732, 84] width 11 height 11
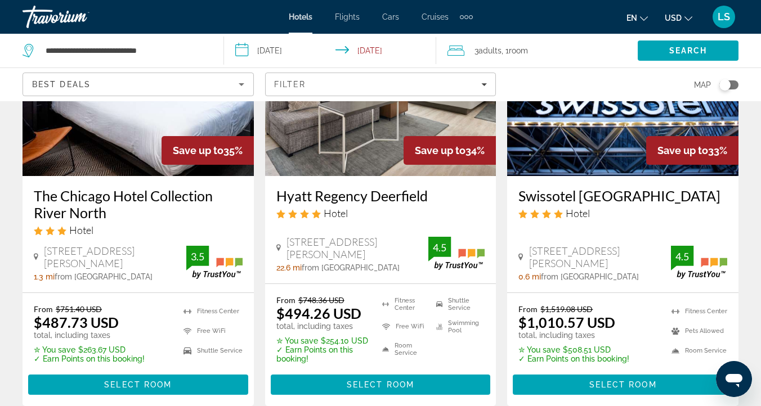
scroll to position [617, 0]
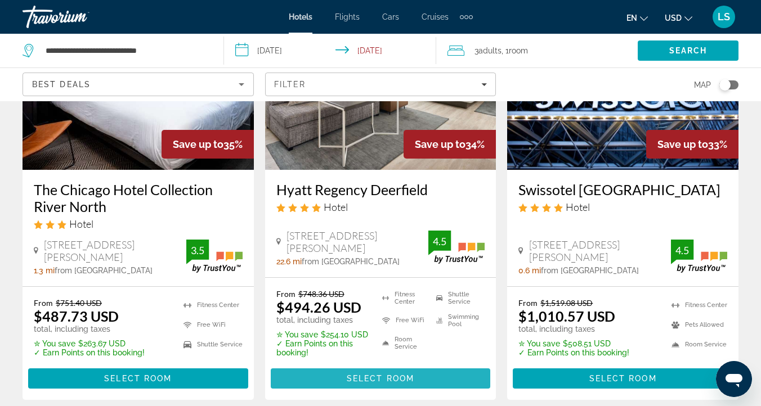
click at [391, 374] on span "Select Room" at bounding box center [381, 378] width 68 height 9
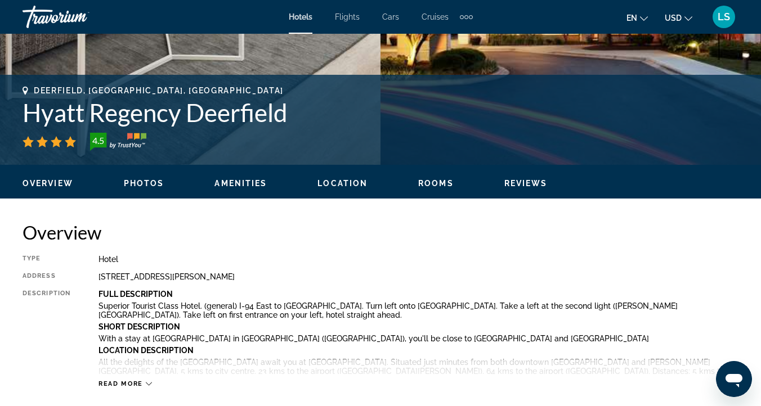
scroll to position [407, 0]
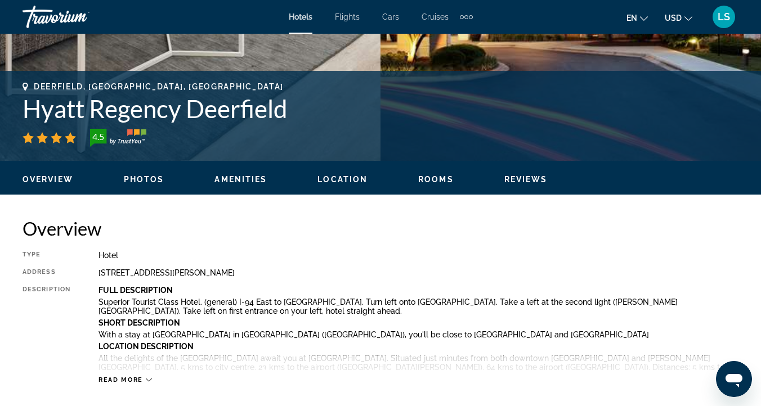
click at [429, 186] on div "Overview Photos Amenities Location Rooms Reviews Modify Dates" at bounding box center [380, 178] width 761 height 35
click at [426, 180] on span "Rooms" at bounding box center [435, 179] width 35 height 9
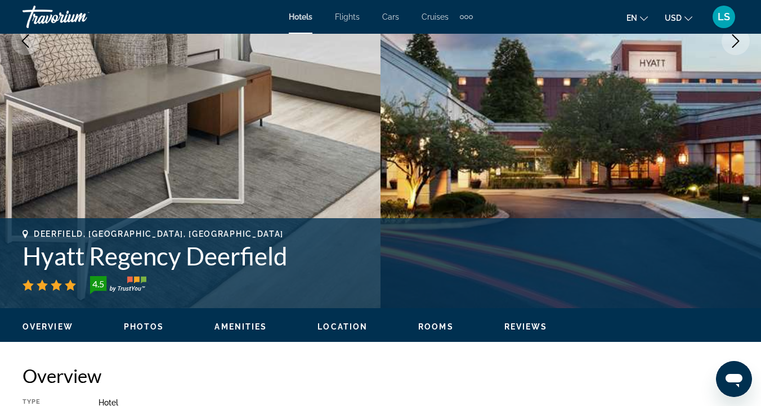
scroll to position [260, 0]
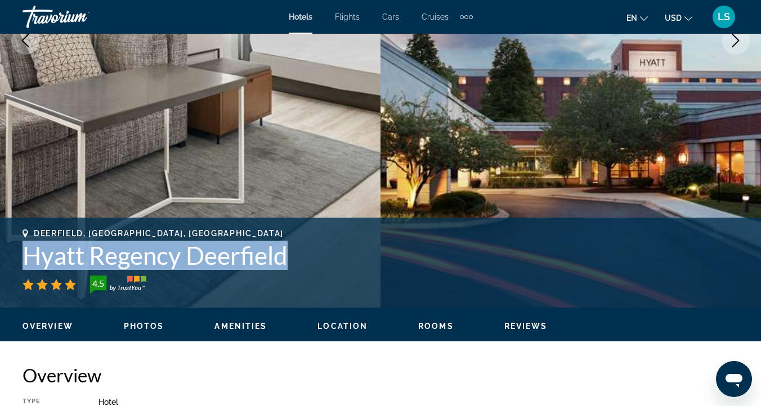
drag, startPoint x: 303, startPoint y: 261, endPoint x: 8, endPoint y: 260, distance: 294.8
click at [8, 260] on div "Deerfield, [GEOGRAPHIC_DATA], [GEOGRAPHIC_DATA] Hyatt Regency Deerfield 4.5 Add…" at bounding box center [380, 263] width 761 height 68
copy h1 "Hyatt Regency Deerfield"
